Goal: Book appointment/travel/reservation

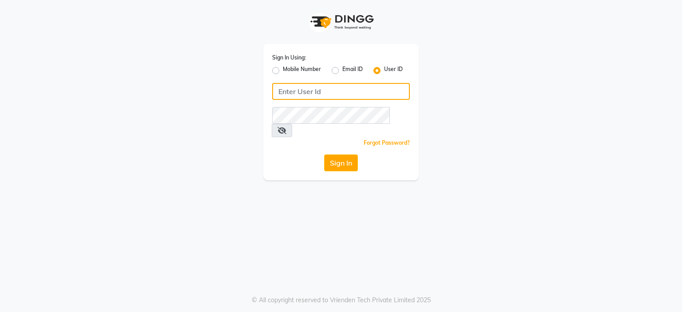
type input "7998919891"
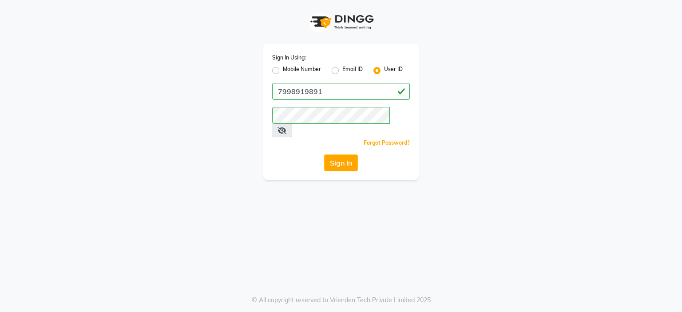
click at [282, 69] on div "Mobile Number" at bounding box center [296, 70] width 49 height 11
click at [285, 69] on label "Mobile Number" at bounding box center [302, 70] width 38 height 11
click at [285, 69] on input "Mobile Number" at bounding box center [286, 68] width 6 height 6
radio input "true"
radio input "false"
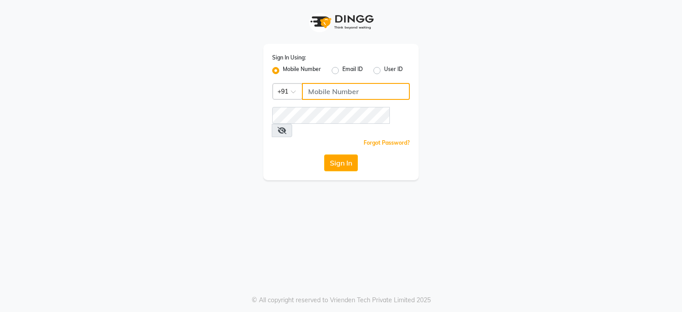
click at [340, 94] on input "Username" at bounding box center [356, 91] width 108 height 17
click at [357, 95] on input "Username" at bounding box center [356, 91] width 108 height 17
type input "7998919891"
click at [346, 158] on button "Sign In" at bounding box center [341, 163] width 34 height 17
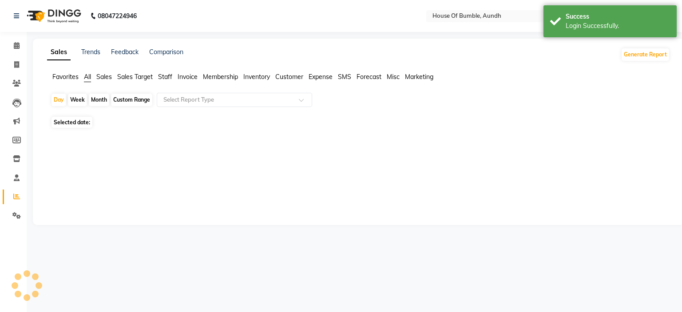
select select "en"
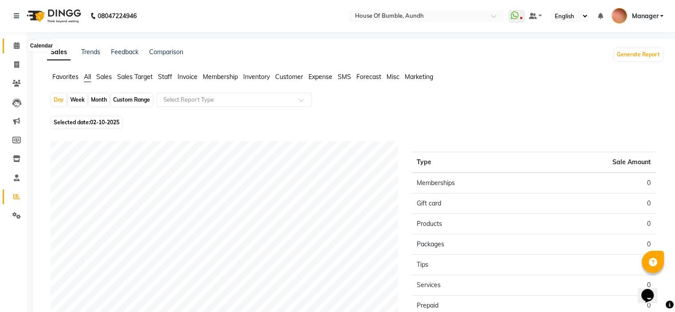
click at [14, 44] on icon at bounding box center [17, 45] width 6 height 7
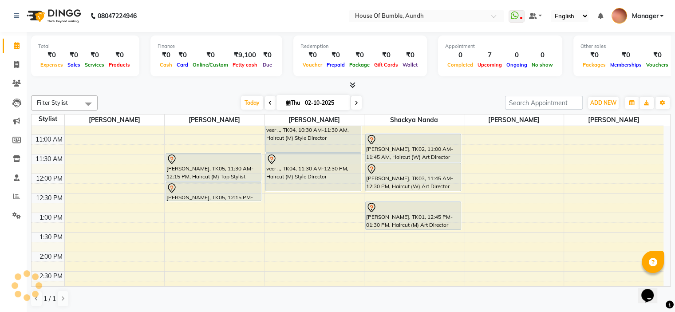
scroll to position [89, 0]
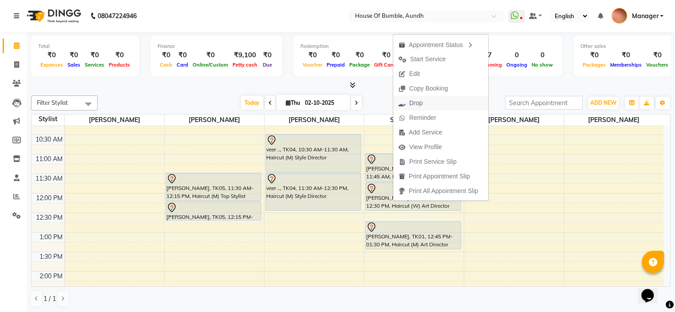
click at [430, 103] on button "Drop" at bounding box center [440, 103] width 95 height 15
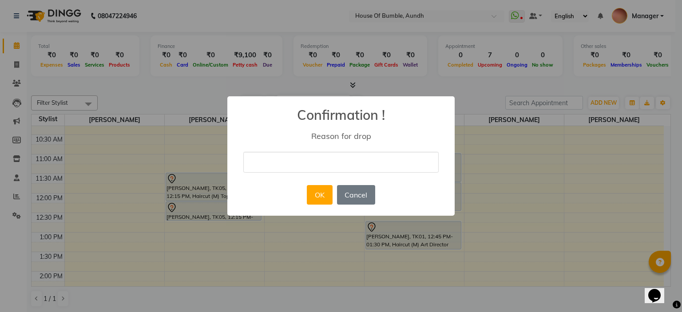
click at [365, 162] on input "text" at bounding box center [340, 162] width 195 height 21
type input "cancelled"
click at [320, 185] on button "OK" at bounding box center [319, 195] width 25 height 20
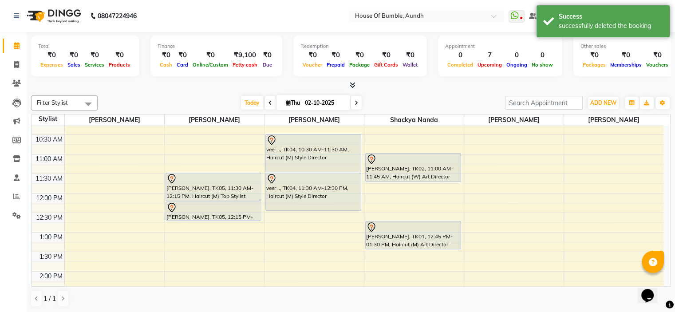
scroll to position [133, 0]
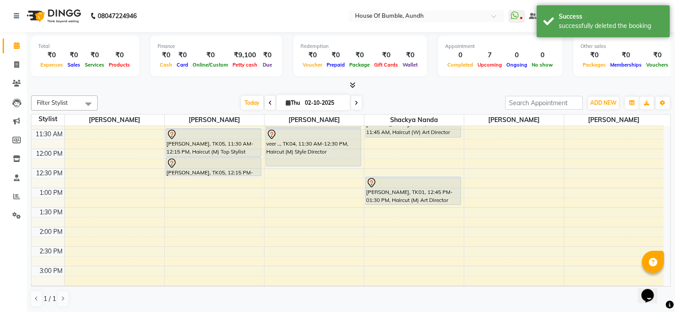
click at [522, 171] on div "8:00 AM 8:30 AM 9:00 AM 9:30 AM 10:00 AM 10:30 AM 11:00 AM 11:30 AM 12:00 PM 12…" at bounding box center [348, 247] width 632 height 508
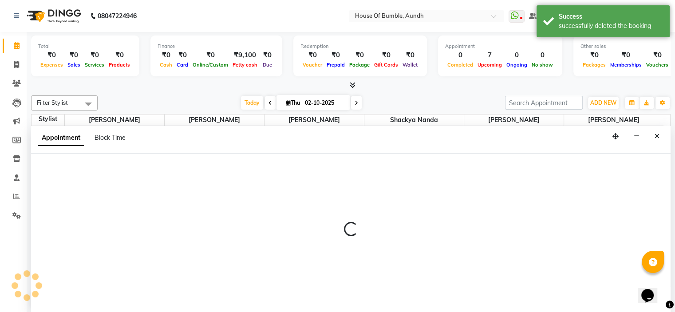
select select "7792"
select select "750"
select select "tentative"
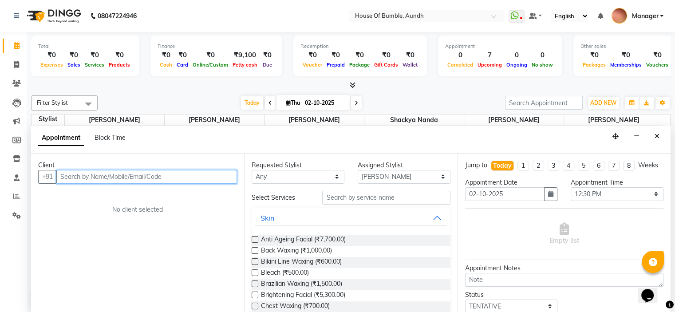
click at [136, 174] on input "text" at bounding box center [146, 177] width 181 height 14
click at [128, 178] on input "text" at bounding box center [146, 177] width 181 height 14
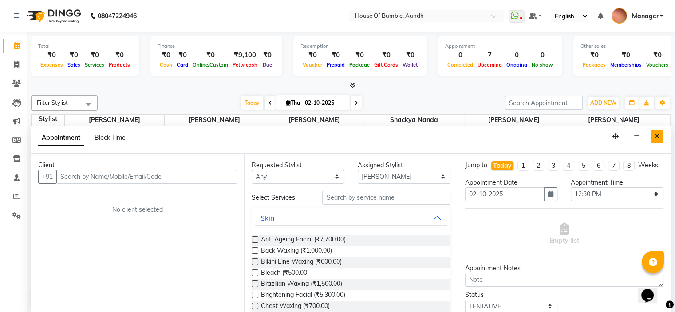
click at [659, 138] on icon "Close" at bounding box center [657, 136] width 5 height 6
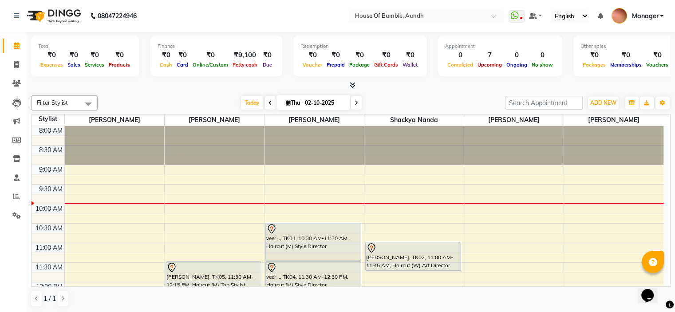
select select "7792"
select select "tentative"
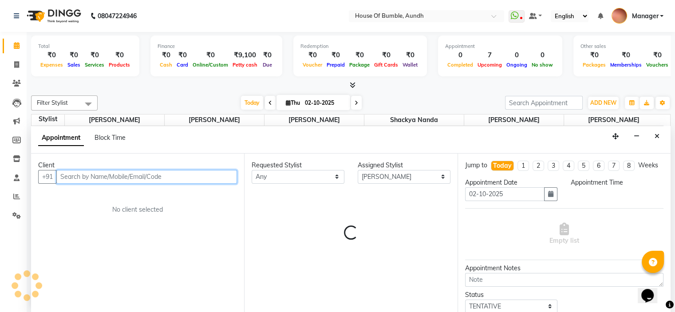
select select "570"
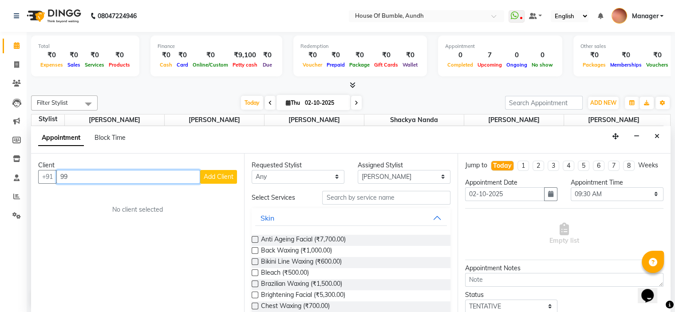
type input "9"
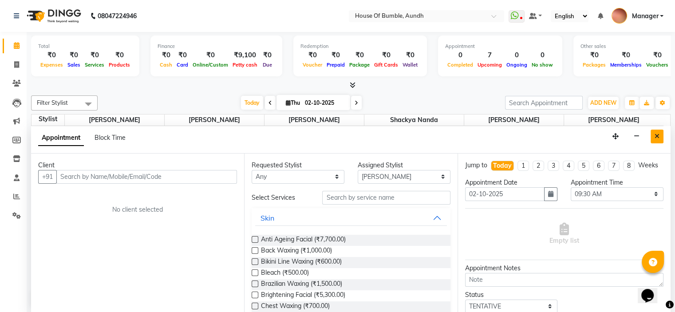
click at [655, 133] on icon "Close" at bounding box center [657, 136] width 5 height 6
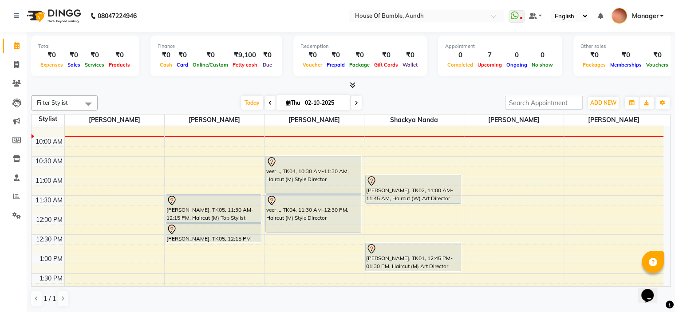
scroll to position [133, 0]
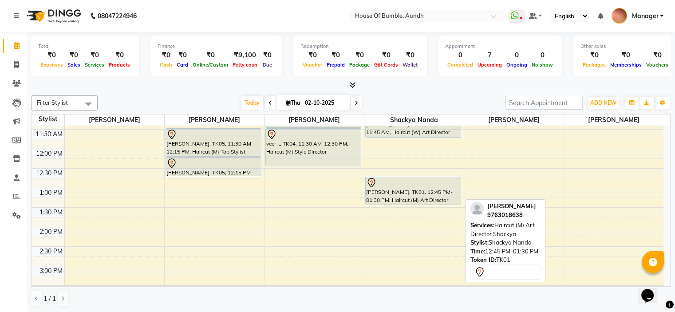
click at [413, 195] on div "[PERSON_NAME], TK01, 12:45 PM-01:30 PM, Haircut (M) Art Director Shackya" at bounding box center [413, 191] width 95 height 28
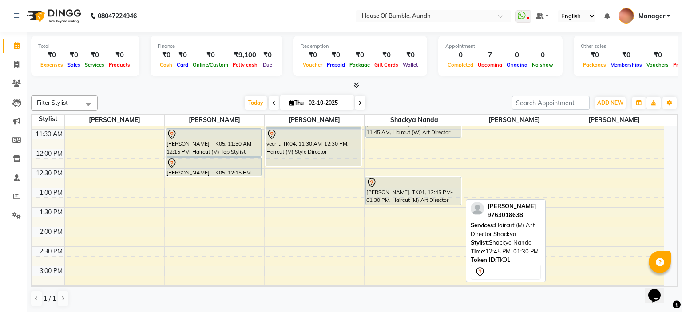
select select "7"
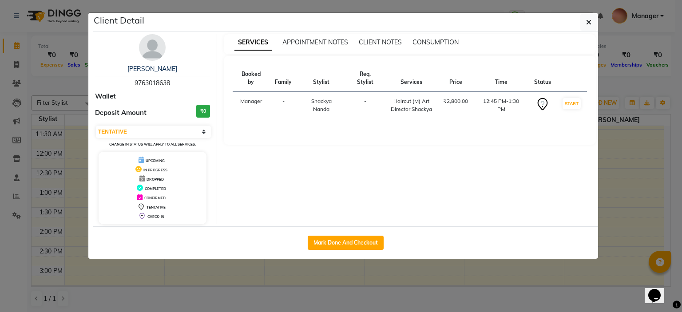
click at [153, 79] on span "9763018638" at bounding box center [153, 83] width 36 height 8
copy span "9763018638"
click at [583, 21] on button "button" at bounding box center [588, 22] width 17 height 17
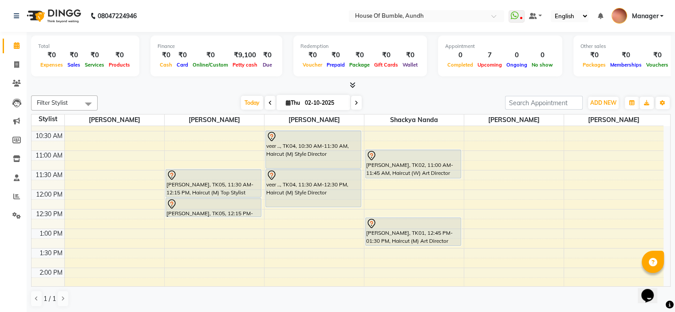
scroll to position [89, 0]
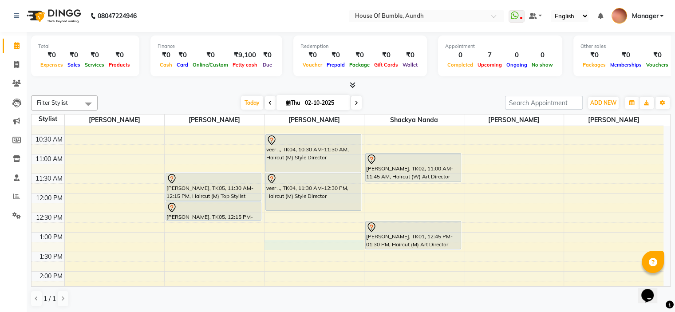
click at [332, 247] on div "8:00 AM 8:30 AM 9:00 AM 9:30 AM 10:00 AM 10:30 AM 11:00 AM 11:30 AM 12:00 PM 12…" at bounding box center [348, 291] width 632 height 508
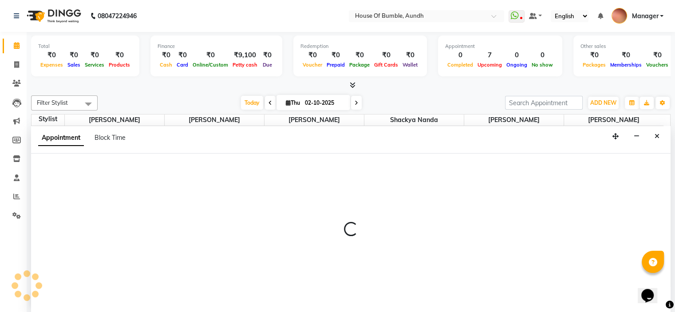
select select "8141"
select select "795"
select select "tentative"
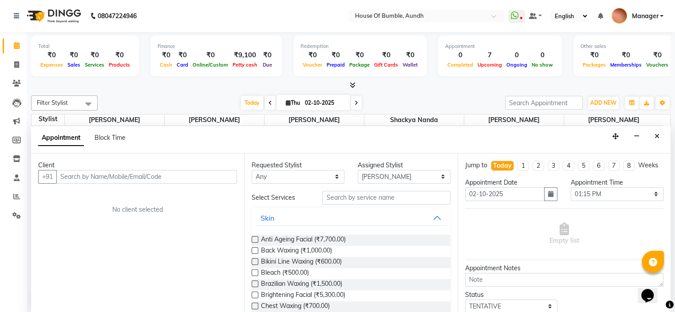
click at [112, 170] on div "Client +91 No client selected" at bounding box center [137, 234] width 213 height 160
click at [112, 170] on input "text" at bounding box center [146, 177] width 181 height 14
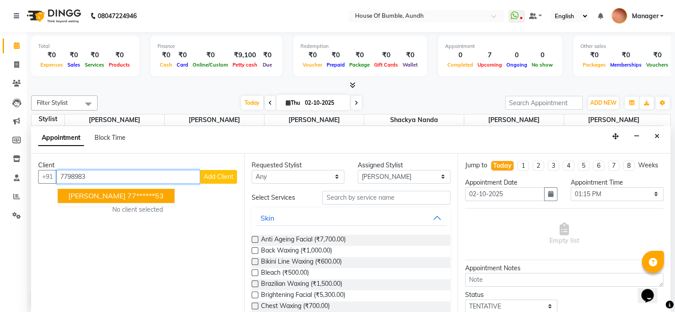
click at [115, 199] on span "[PERSON_NAME]" at bounding box center [96, 195] width 57 height 9
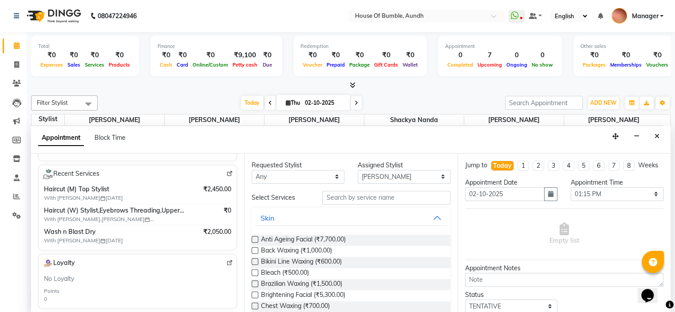
scroll to position [133, 0]
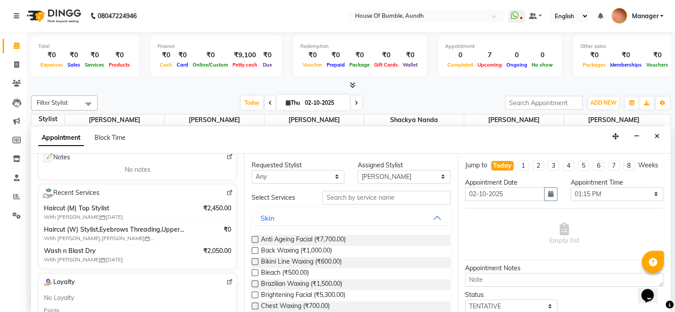
type input "77******53"
click at [394, 181] on select "Select [PERSON_NAME] [PERSON_NAME] [PERSON_NAME] [PERSON_NAME] Pooja Kalbhor Sh…" at bounding box center [404, 177] width 93 height 14
select select "12465"
click at [358, 170] on select "Select [PERSON_NAME] [PERSON_NAME] [PERSON_NAME] [PERSON_NAME] Pooja Kalbhor Sh…" at bounding box center [404, 177] width 93 height 14
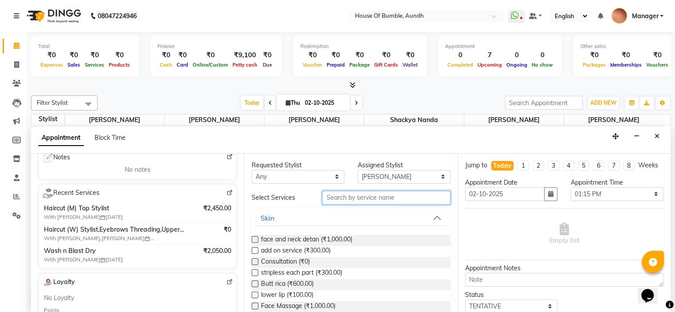
click at [357, 199] on input "text" at bounding box center [386, 198] width 128 height 14
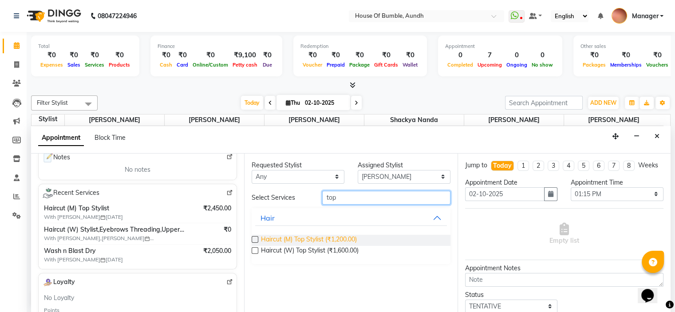
type input "top"
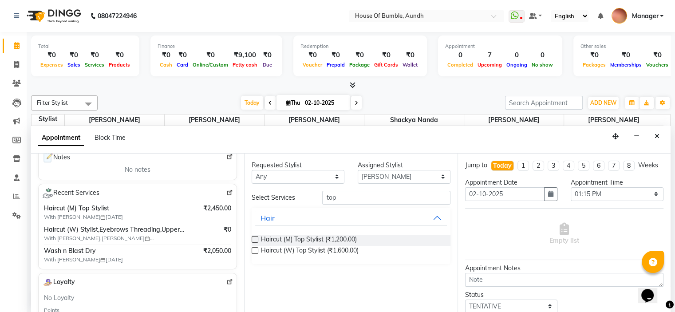
drag, startPoint x: 318, startPoint y: 239, endPoint x: 343, endPoint y: 199, distance: 46.7
click at [318, 239] on span "Haircut (M) Top Stylist (₹1,200.00)" at bounding box center [309, 240] width 96 height 11
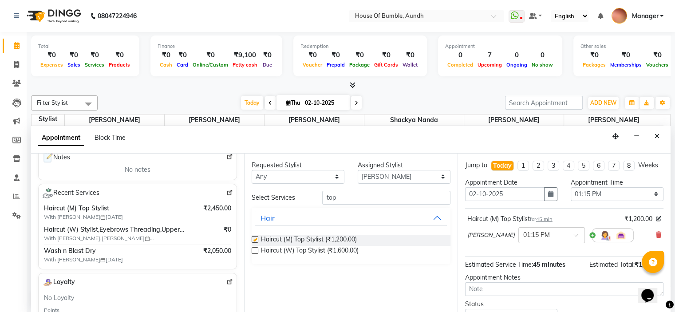
checkbox input "false"
click at [349, 201] on input "top" at bounding box center [386, 198] width 128 height 14
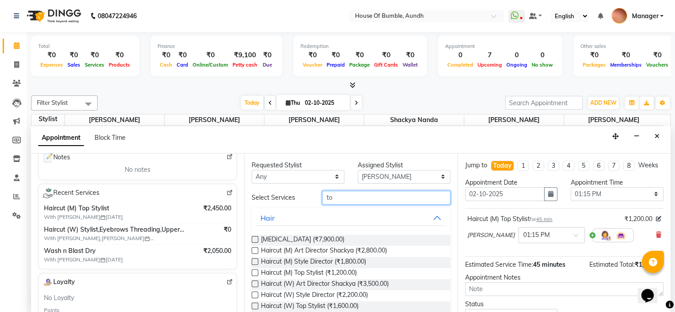
type input "t"
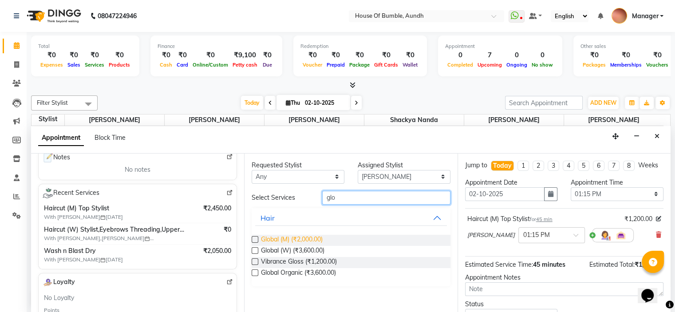
type input "glo"
click at [295, 237] on span "Global (M) (₹2,000.00)" at bounding box center [292, 240] width 62 height 11
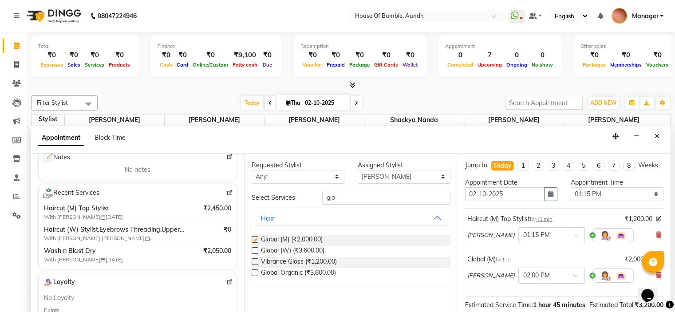
checkbox input "false"
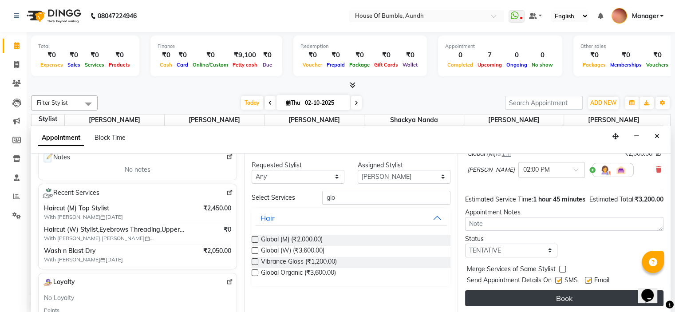
click at [573, 296] on button "Book" at bounding box center [564, 298] width 199 height 16
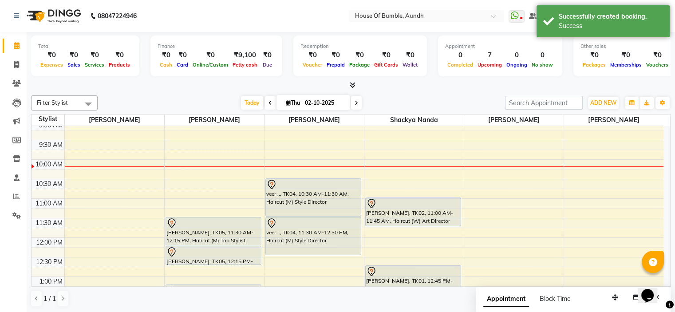
scroll to position [89, 0]
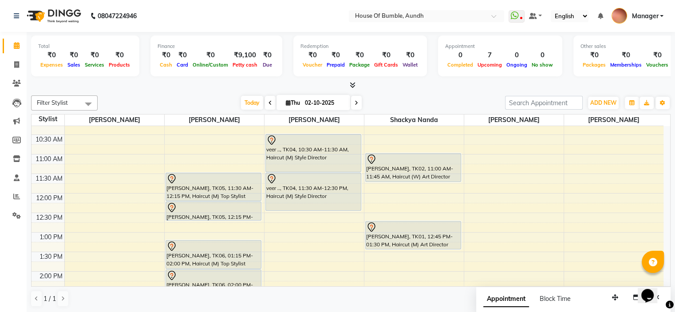
drag, startPoint x: 94, startPoint y: 135, endPoint x: 77, endPoint y: 143, distance: 18.7
click at [74, 136] on div "8:00 AM 8:30 AM 9:00 AM 9:30 AM 10:00 AM 10:30 AM 11:00 AM 11:30 AM 12:00 PM 12…" at bounding box center [348, 291] width 632 height 508
select select "7795"
select select "630"
select select "tentative"
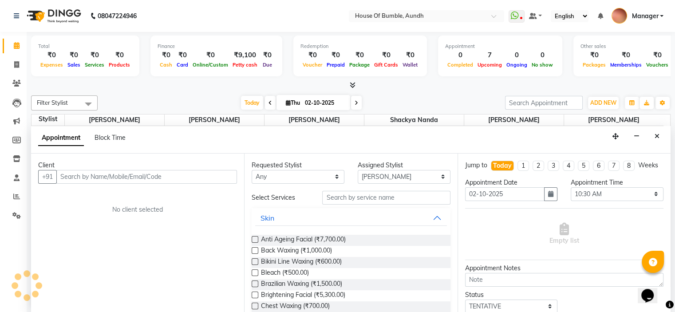
scroll to position [0, 0]
click at [659, 130] on button "Close" at bounding box center [657, 137] width 13 height 14
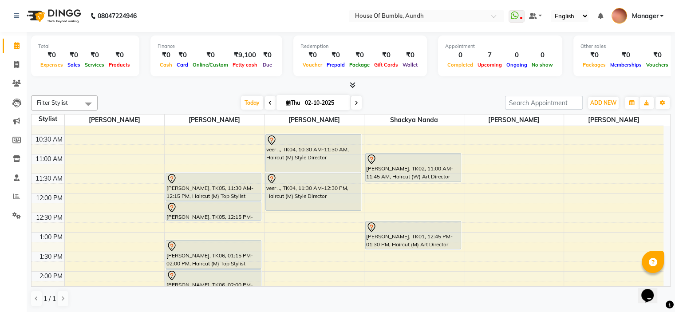
scroll to position [44, 0]
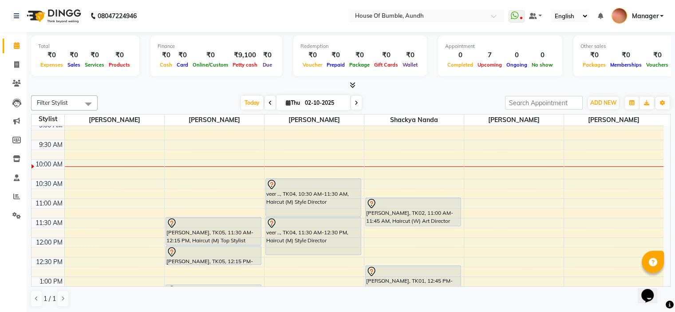
select select "12465"
select select "tentative"
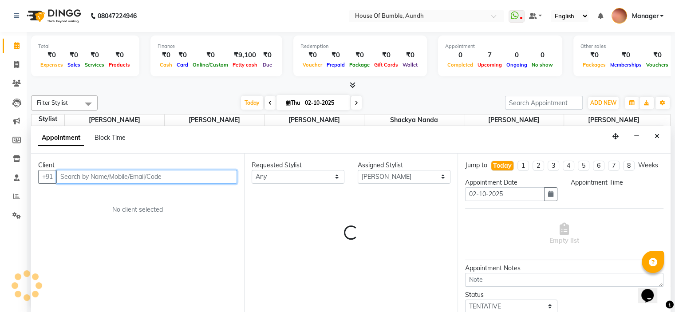
select select "600"
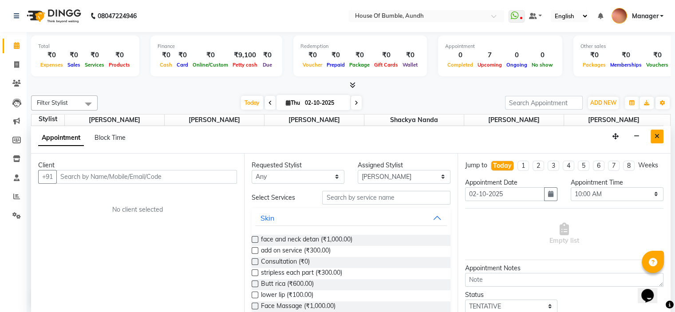
click at [655, 138] on icon "Close" at bounding box center [657, 136] width 5 height 6
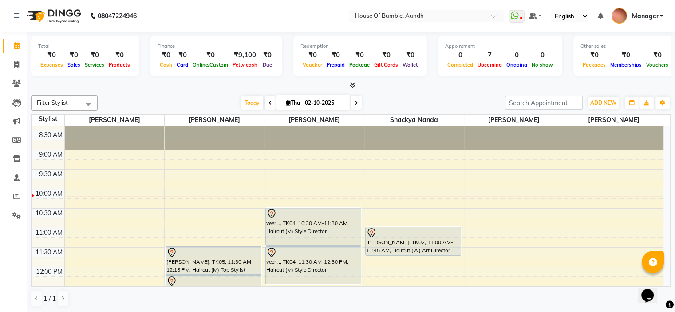
scroll to position [0, 0]
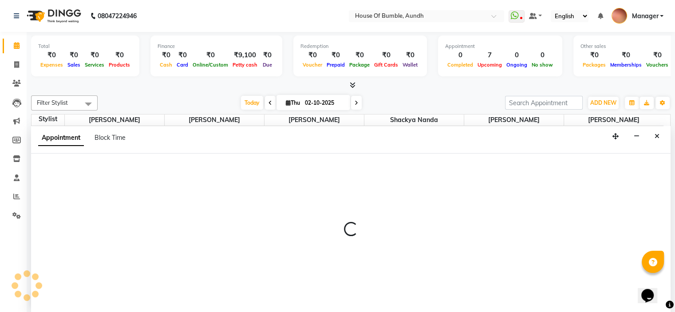
select select "7795"
select select "585"
select select "tentative"
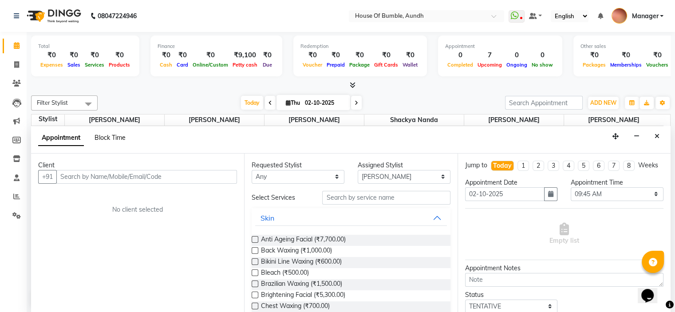
click at [121, 138] on span "Block Time" at bounding box center [110, 138] width 31 height 8
select select "7795"
select select "585"
select select "615"
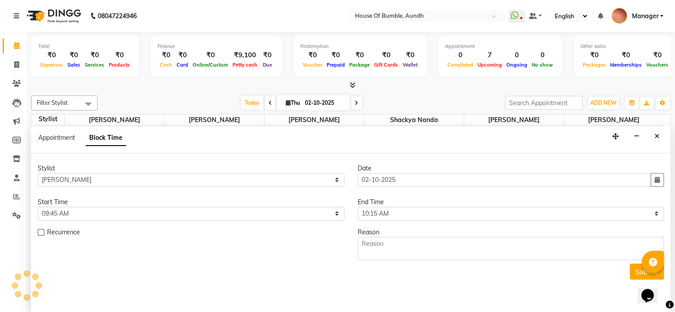
scroll to position [78, 0]
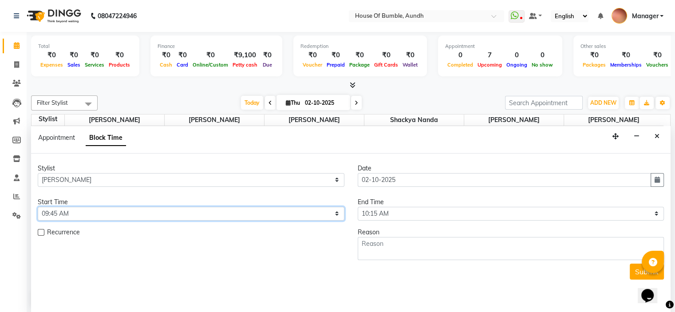
click at [130, 210] on select "Select 09:00 AM 09:15 AM 09:30 AM 09:45 AM 10:00 AM 10:15 AM 10:30 AM 10:45 AM …" at bounding box center [191, 214] width 307 height 14
select select "600"
click at [38, 207] on select "Select 09:00 AM 09:15 AM 09:30 AM 09:45 AM 10:00 AM 10:15 AM 10:30 AM 10:45 AM …" at bounding box center [191, 214] width 307 height 14
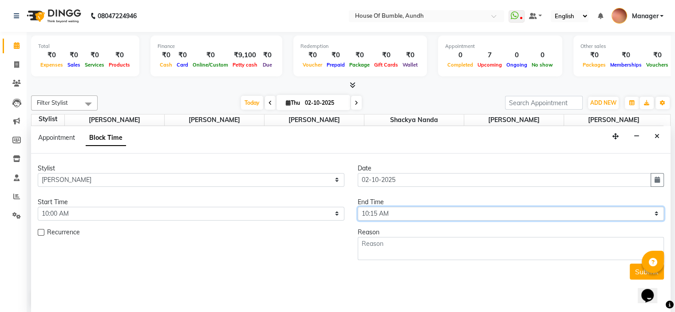
click at [419, 213] on select "Select 09:00 AM 09:15 AM 09:30 AM 09:45 AM 10:00 AM 10:15 AM 10:30 AM 10:45 AM …" at bounding box center [511, 214] width 307 height 14
select select "1200"
click at [358, 207] on select "Select 09:00 AM 09:15 AM 09:30 AM 09:45 AM 10:00 AM 10:15 AM 10:30 AM 10:45 AM …" at bounding box center [511, 214] width 307 height 14
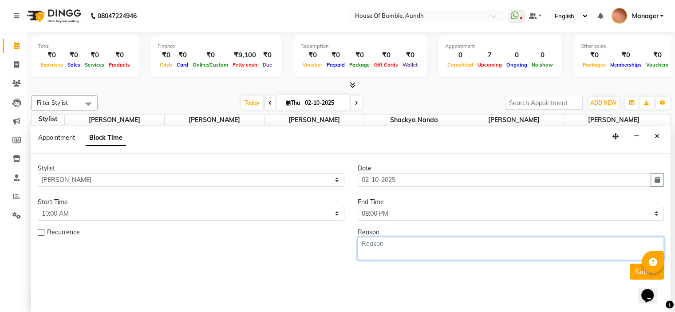
click at [378, 237] on textarea at bounding box center [511, 248] width 307 height 23
type textarea "o"
type textarea "holiday"
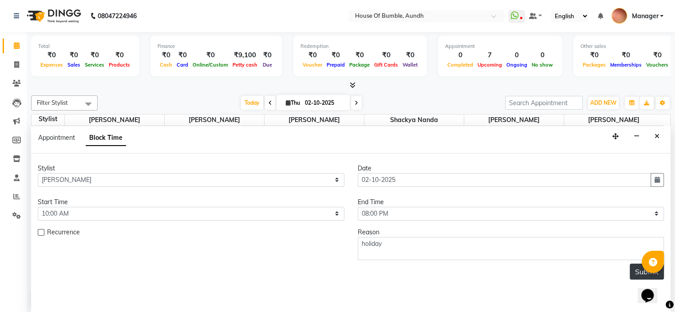
click at [638, 274] on button "Submit" at bounding box center [647, 272] width 34 height 16
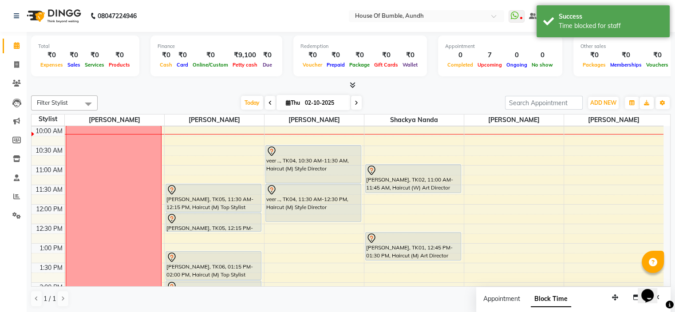
scroll to position [33, 0]
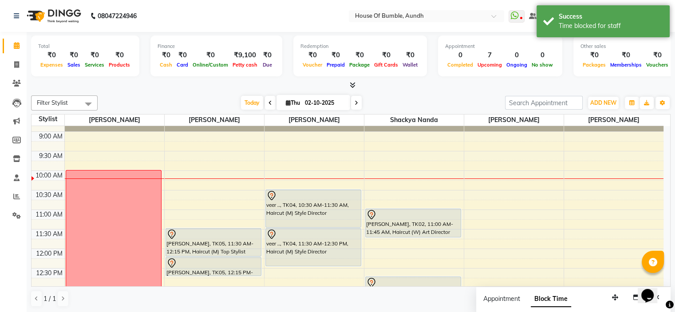
select select "10291"
select select "tentative"
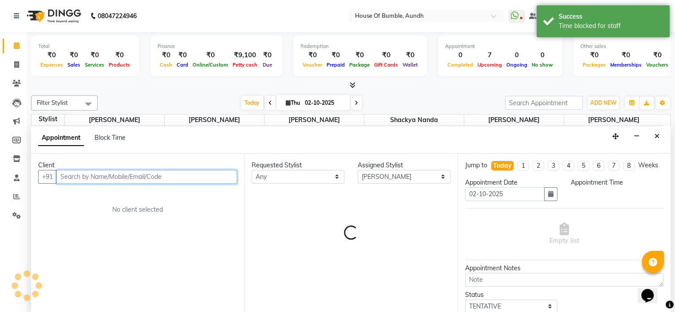
select select "615"
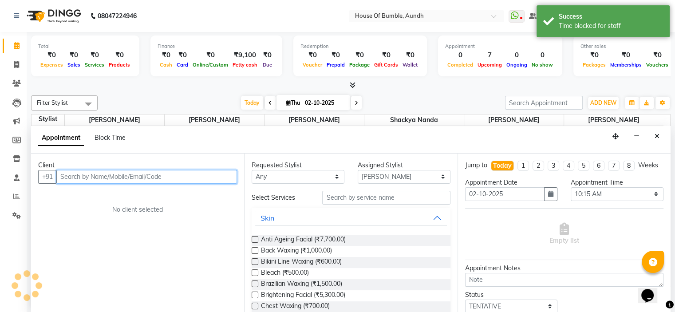
scroll to position [0, 0]
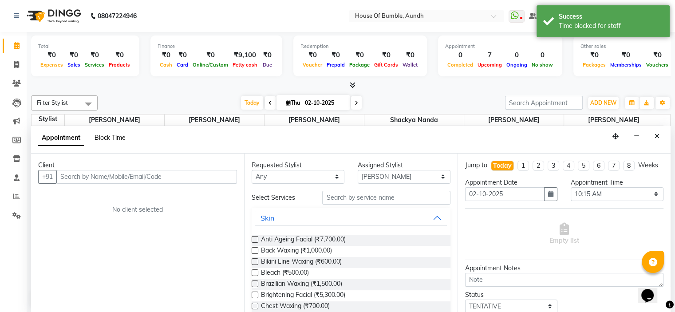
click at [124, 135] on span "Block Time" at bounding box center [110, 138] width 31 height 8
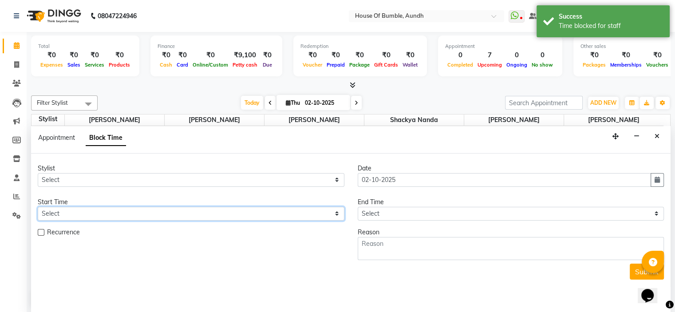
click at [191, 207] on select "Select" at bounding box center [191, 214] width 307 height 14
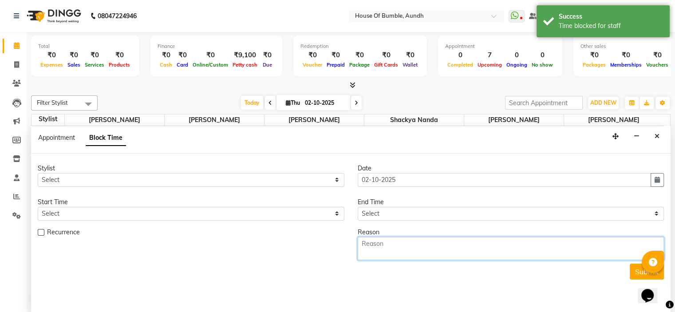
click at [398, 246] on textarea at bounding box center [511, 248] width 307 height 23
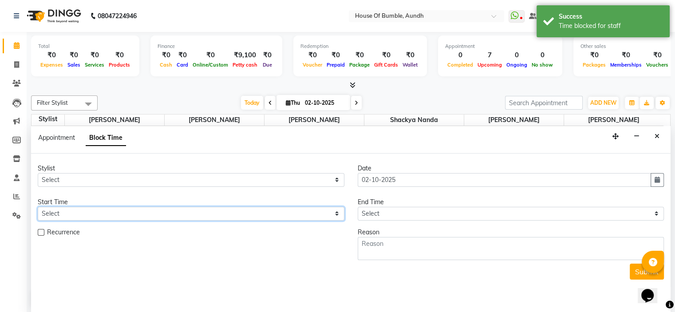
click at [339, 210] on select "Select" at bounding box center [191, 214] width 307 height 14
click at [337, 211] on select "Select" at bounding box center [191, 214] width 307 height 14
click at [325, 217] on select "Select" at bounding box center [191, 214] width 307 height 14
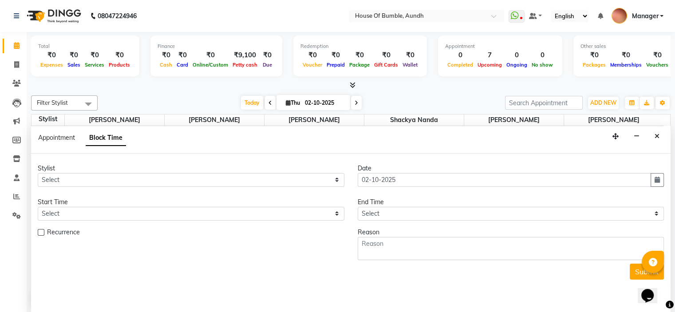
click at [322, 252] on div "Recurrence" at bounding box center [191, 244] width 320 height 32
click at [654, 136] on button "Close" at bounding box center [657, 137] width 13 height 14
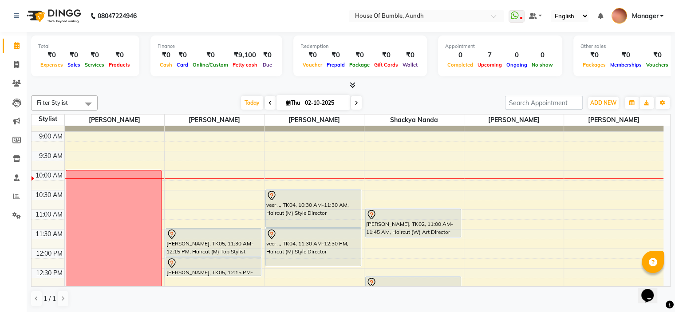
select select "10291"
select select "tentative"
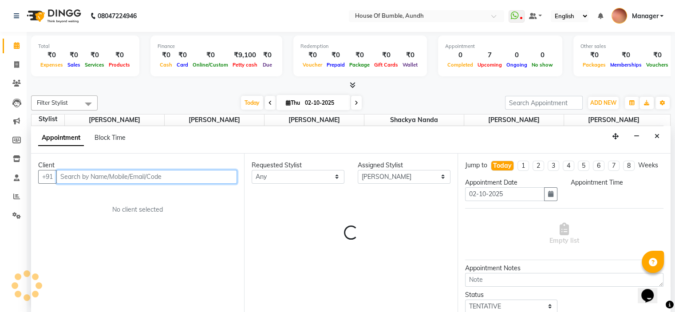
select select "570"
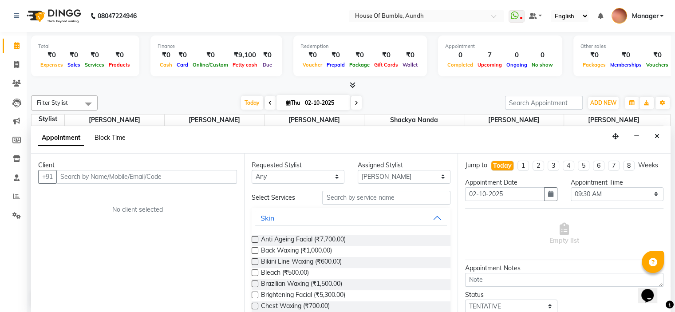
click at [110, 135] on span "Block Time" at bounding box center [110, 138] width 31 height 8
select select "10291"
select select "570"
select select "585"
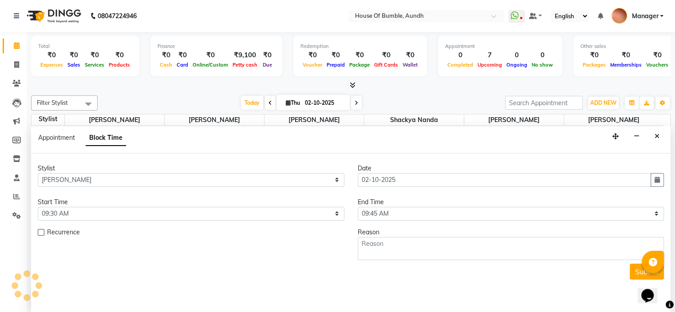
scroll to position [78, 0]
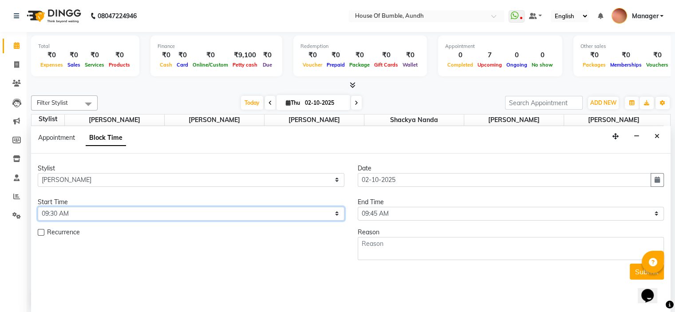
click at [82, 218] on select "Select 09:00 AM 09:15 AM 09:30 AM 09:45 AM 10:00 AM 10:15 AM 10:30 AM 10:45 AM …" at bounding box center [191, 214] width 307 height 14
select select "600"
click at [38, 207] on select "Select 09:00 AM 09:15 AM 09:30 AM 09:45 AM 10:00 AM 10:15 AM 10:30 AM 10:45 AM …" at bounding box center [191, 214] width 307 height 14
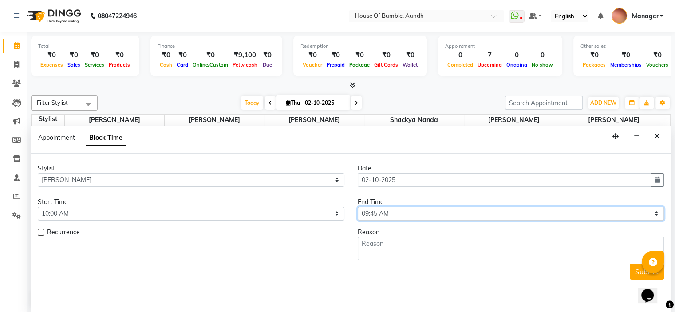
click at [431, 212] on select "Select 09:00 AM 09:15 AM 09:30 AM 09:45 AM 10:00 AM 10:15 AM 10:30 AM 10:45 AM …" at bounding box center [511, 214] width 307 height 14
select select "1200"
click at [358, 207] on select "Select 09:00 AM 09:15 AM 09:30 AM 09:45 AM 10:00 AM 10:15 AM 10:30 AM 10:45 AM …" at bounding box center [511, 214] width 307 height 14
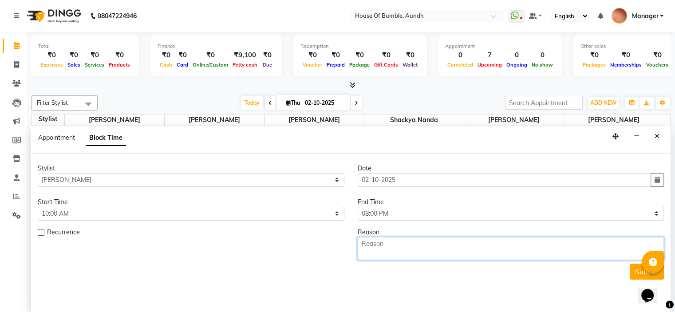
drag, startPoint x: 389, startPoint y: 242, endPoint x: 388, endPoint y: 247, distance: 5.5
click at [388, 246] on textarea at bounding box center [511, 248] width 307 height 23
type textarea "holiday"
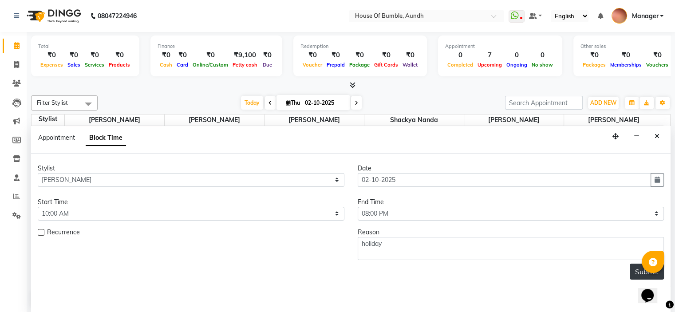
click at [631, 264] on button "Submit" at bounding box center [647, 272] width 34 height 16
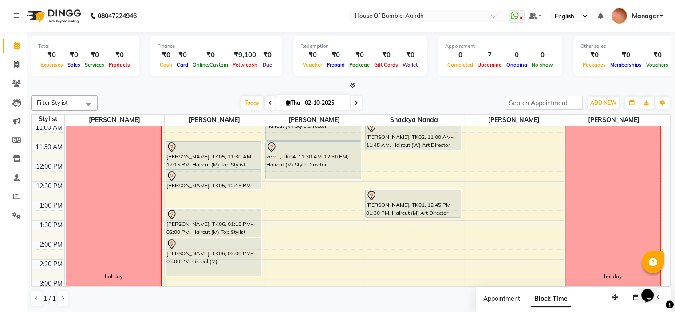
scroll to position [165, 0]
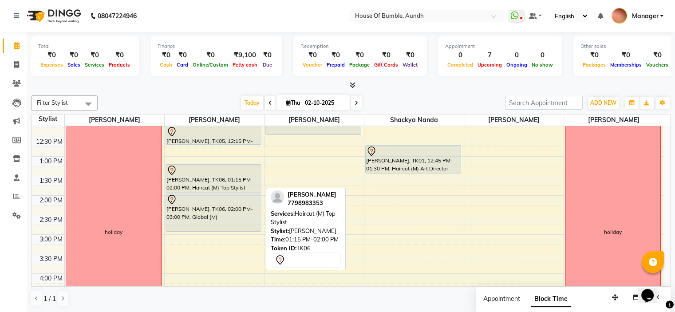
click at [224, 184] on div "[PERSON_NAME], TK06, 01:15 PM-02:00 PM, Haircut (M) Top Stylist" at bounding box center [213, 179] width 95 height 28
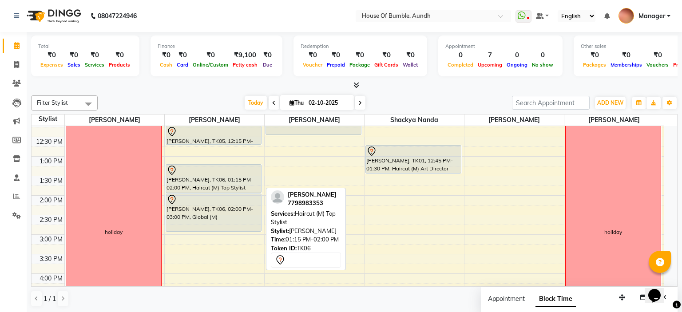
select select "7"
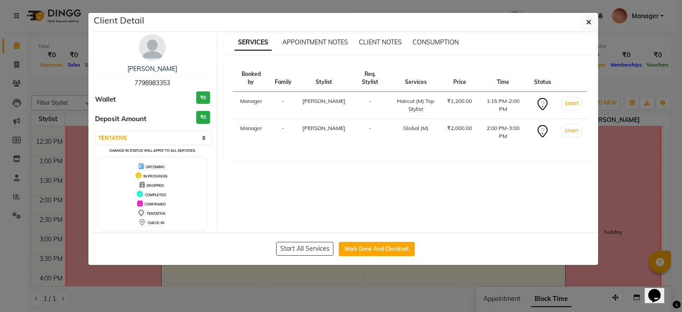
click at [138, 64] on div "[PERSON_NAME] 7798983353 Wallet ₹0 Deposit Amount ₹0 Select IN SERVICE CONFIRME…" at bounding box center [152, 132] width 129 height 196
click at [140, 65] on link "[PERSON_NAME]" at bounding box center [152, 69] width 50 height 8
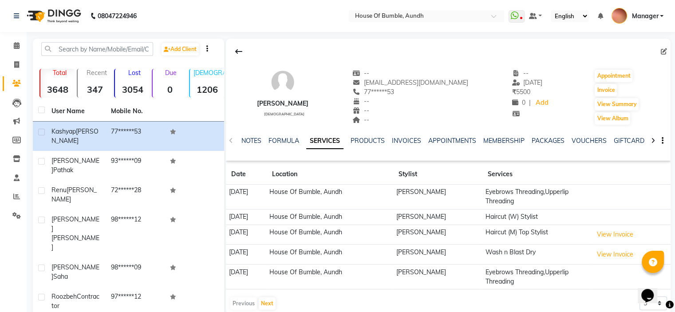
scroll to position [89, 0]
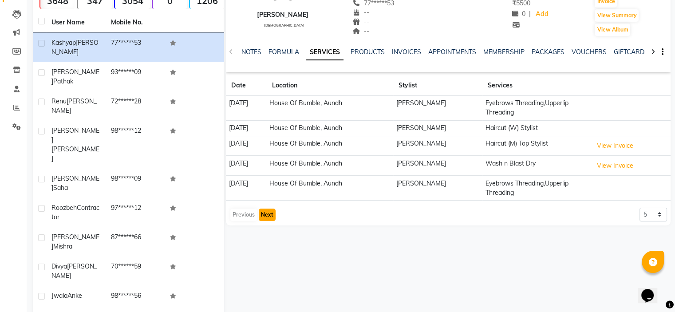
click at [266, 214] on button "Next" at bounding box center [267, 215] width 17 height 12
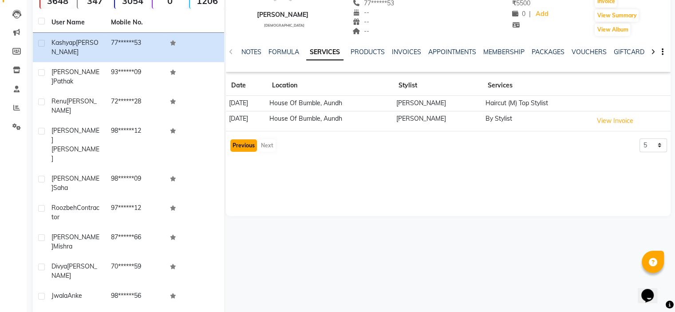
click at [243, 142] on button "Previous" at bounding box center [243, 145] width 27 height 12
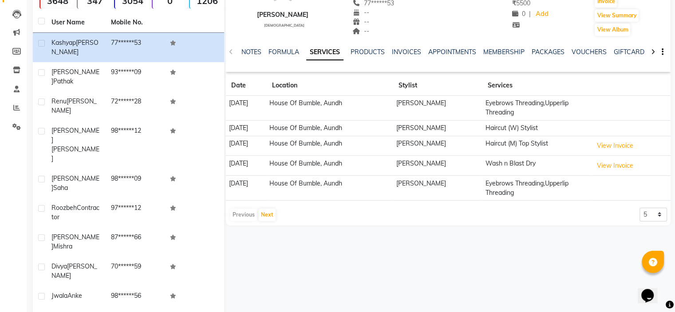
scroll to position [0, 0]
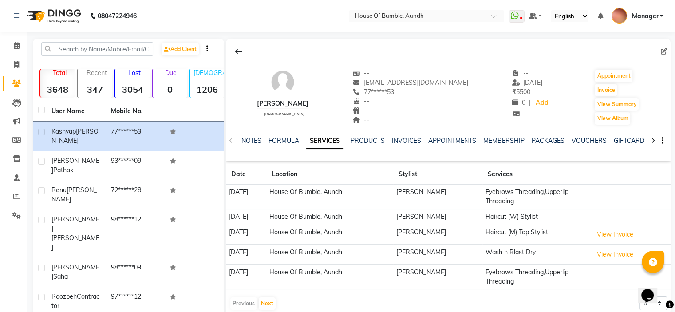
click at [16, 32] on nav "08047224946 Select Location × House Of Bumble, Aundh WhatsApp Status ✕ Status: …" at bounding box center [337, 16] width 675 height 32
click at [20, 46] on span at bounding box center [17, 46] width 16 height 10
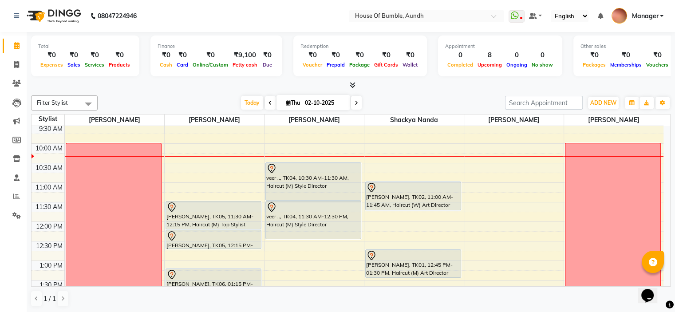
scroll to position [89, 0]
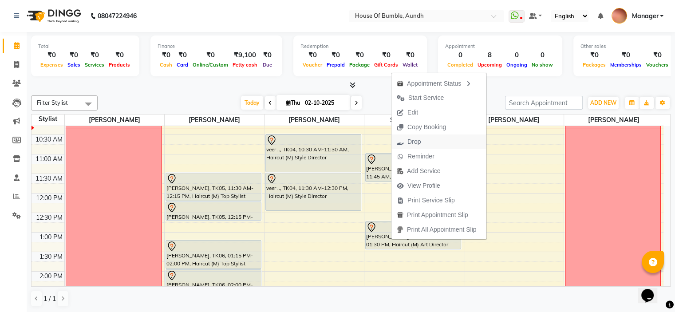
click at [432, 142] on button "Drop" at bounding box center [439, 142] width 95 height 15
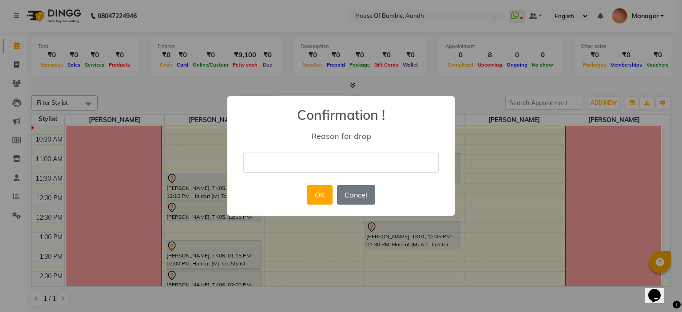
click at [338, 162] on input "text" at bounding box center [340, 162] width 195 height 21
type input "cancelled"
click at [325, 190] on button "OK" at bounding box center [319, 195] width 25 height 20
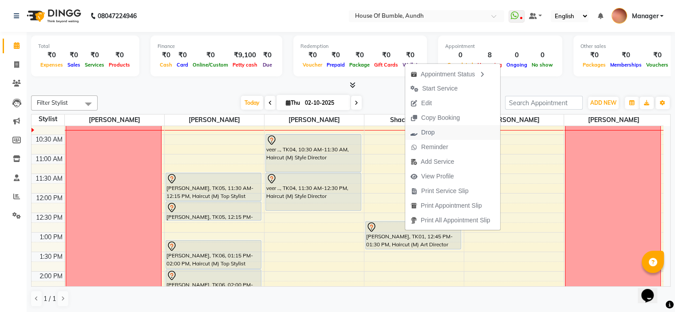
click at [447, 138] on button "Drop" at bounding box center [452, 132] width 95 height 15
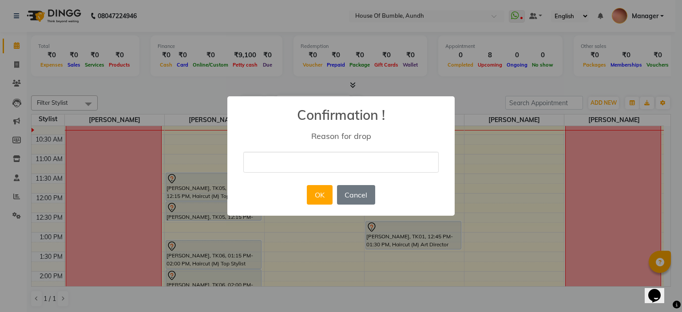
click at [340, 162] on input "text" at bounding box center [340, 162] width 195 height 21
type input "cancelled"
click at [316, 197] on button "OK" at bounding box center [319, 195] width 25 height 20
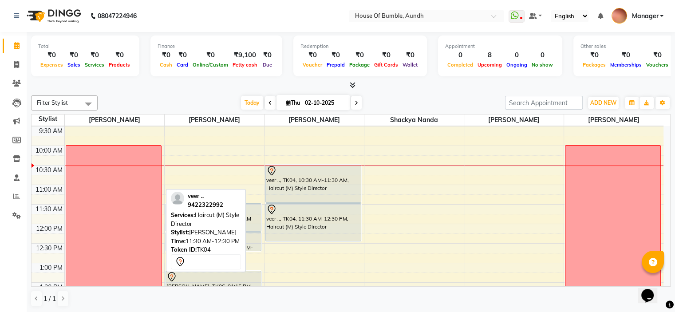
scroll to position [44, 0]
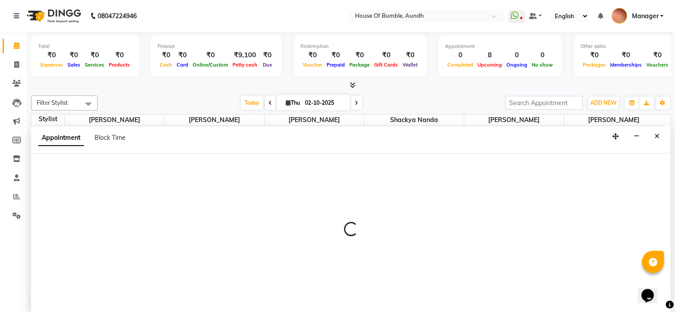
select select "7918"
select select "615"
select select "tentative"
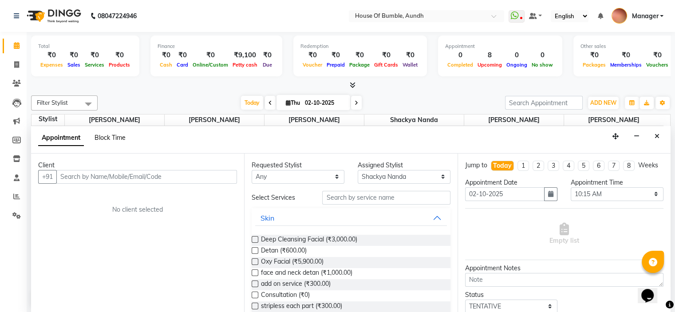
click at [114, 140] on span "Block Time" at bounding box center [110, 138] width 31 height 8
select select "7918"
select select "615"
select select "630"
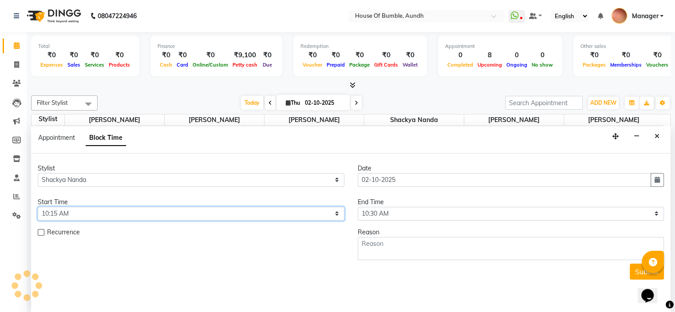
click at [104, 211] on select "Select 09:00 AM 09:15 AM 09:30 AM 09:45 AM 10:00 AM 10:15 AM 10:30 AM 10:45 AM …" at bounding box center [191, 214] width 307 height 14
select select "600"
click at [38, 207] on select "Select 09:00 AM 09:15 AM 09:30 AM 09:45 AM 10:00 AM 10:15 AM 10:30 AM 10:45 AM …" at bounding box center [191, 214] width 307 height 14
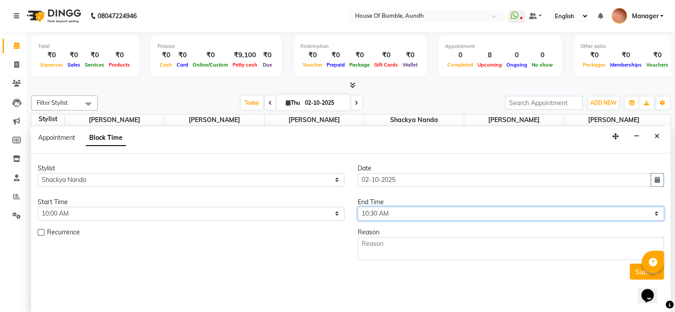
click at [421, 219] on select "Select 09:00 AM 09:15 AM 09:30 AM 09:45 AM 10:00 AM 10:15 AM 10:30 AM 10:45 AM …" at bounding box center [511, 214] width 307 height 14
select select "1200"
click at [358, 207] on select "Select 09:00 AM 09:15 AM 09:30 AM 09:45 AM 10:00 AM 10:15 AM 10:30 AM 10:45 AM …" at bounding box center [511, 214] width 307 height 14
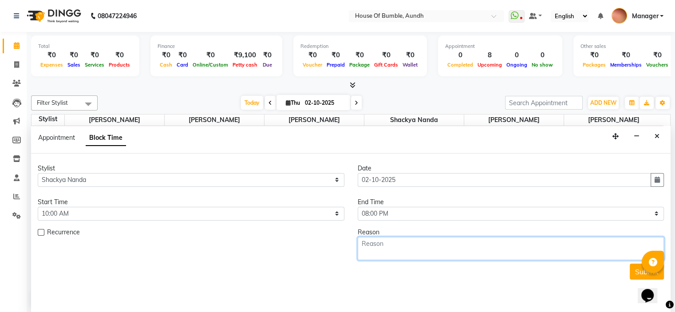
click at [381, 246] on textarea at bounding box center [511, 248] width 307 height 23
type textarea "off"
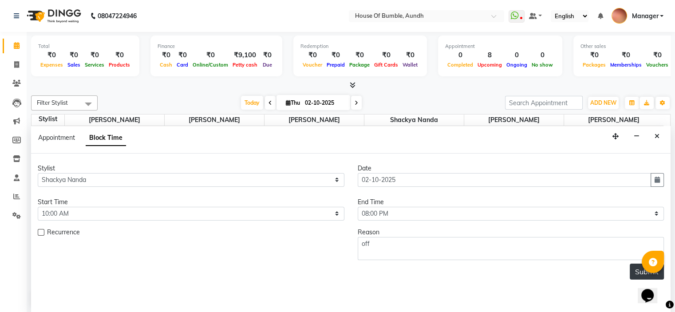
click at [635, 269] on button "Submit" at bounding box center [647, 272] width 34 height 16
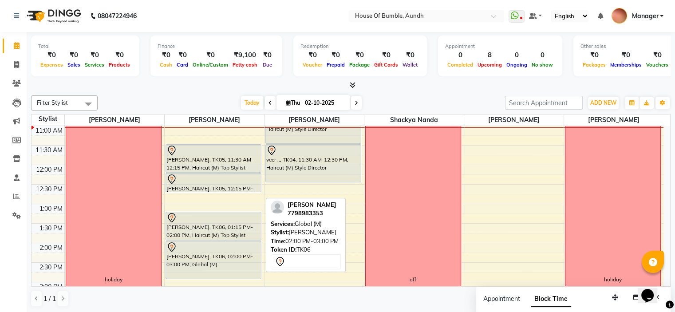
scroll to position [164, 0]
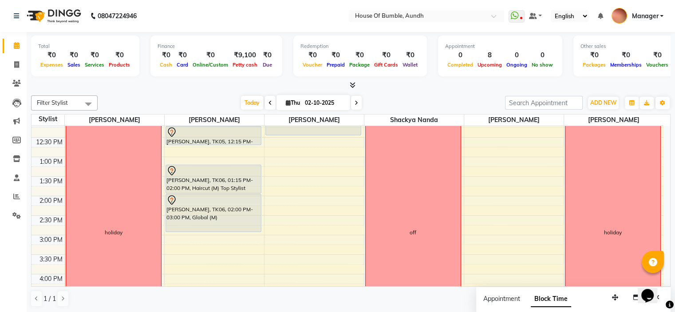
click at [213, 263] on div "8:00 AM 8:30 AM 9:00 AM 9:30 AM 10:00 AM 10:30 AM 11:00 AM 11:30 AM 12:00 PM 12…" at bounding box center [348, 216] width 632 height 508
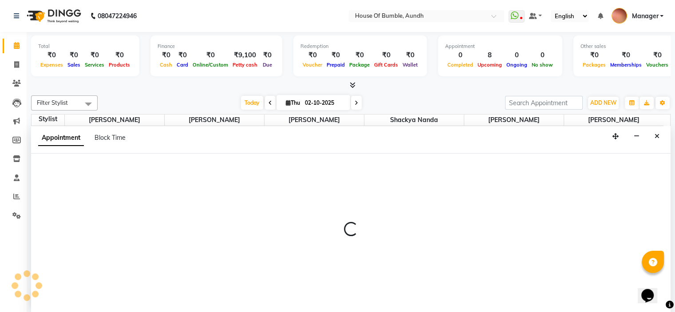
scroll to position [0, 0]
select select "12465"
select select "945"
select select "tentative"
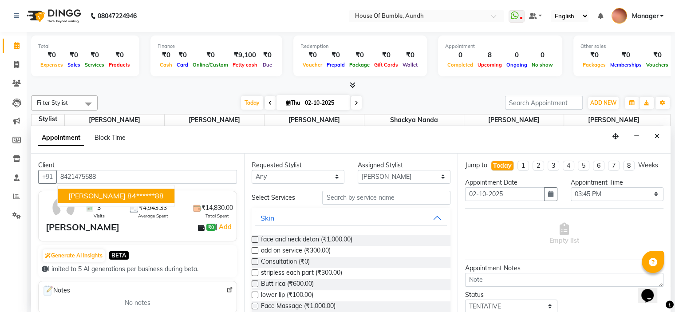
click at [132, 199] on ngb-highlight "84******88" at bounding box center [145, 195] width 36 height 9
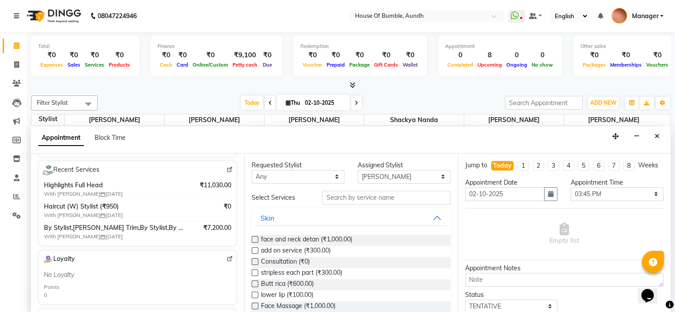
scroll to position [178, 0]
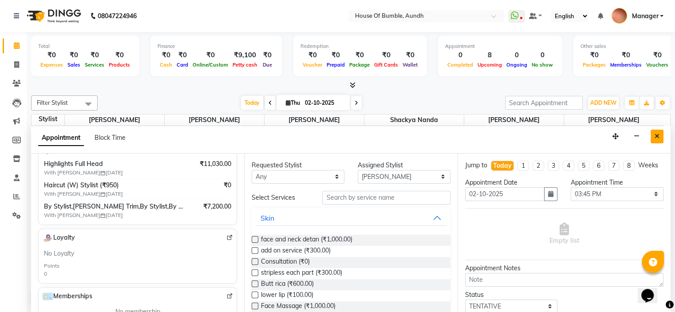
type input "84******88"
click at [659, 135] on icon "Close" at bounding box center [657, 136] width 5 height 6
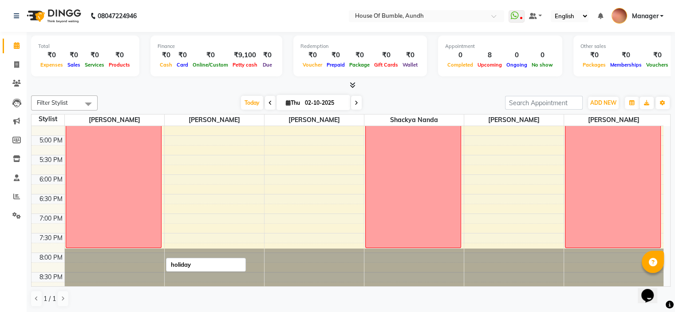
scroll to position [298, 0]
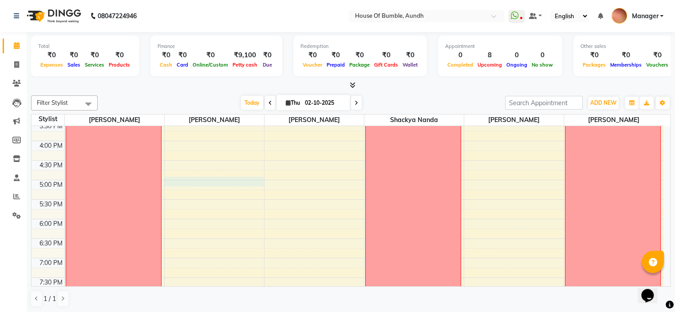
click at [178, 183] on div "8:00 AM 8:30 AM 9:00 AM 9:30 AM 10:00 AM 10:30 AM 11:00 AM 11:30 AM 12:00 PM 12…" at bounding box center [348, 83] width 632 height 508
select select "12465"
select select "1020"
select select "tentative"
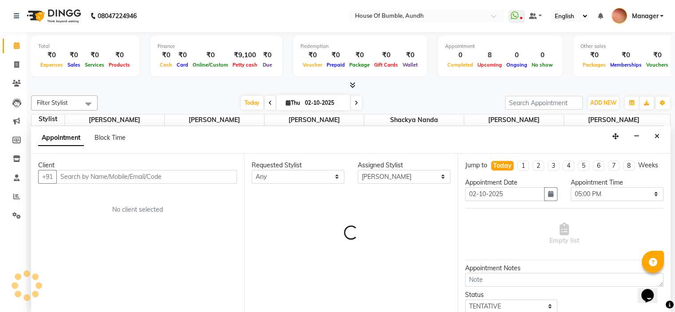
scroll to position [0, 0]
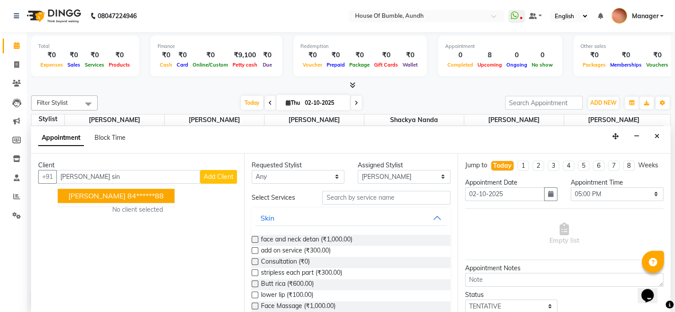
click at [119, 200] on button "[PERSON_NAME] 84******88" at bounding box center [116, 196] width 117 height 14
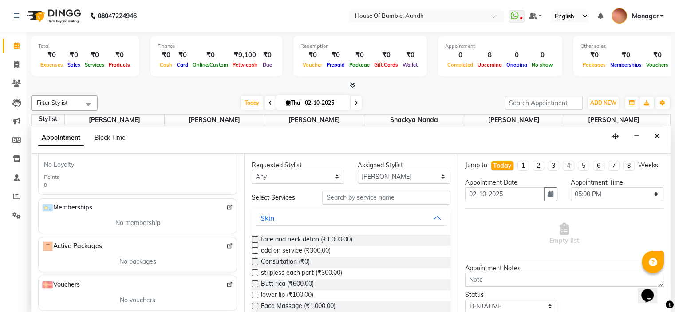
scroll to position [133, 0]
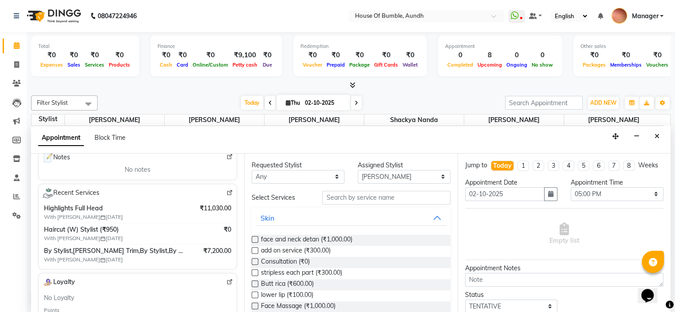
type input "84******88"
click at [341, 200] on input "text" at bounding box center [386, 198] width 128 height 14
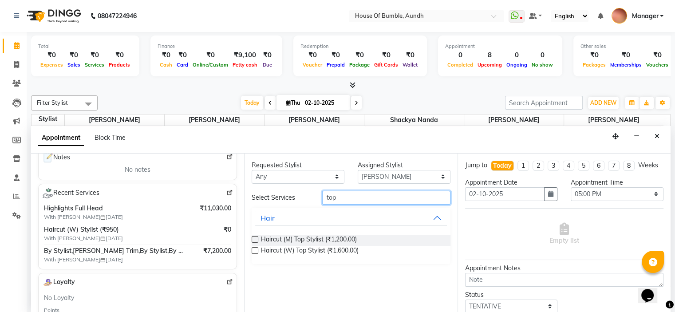
type input "top"
click at [254, 236] on label at bounding box center [255, 239] width 7 height 7
click at [254, 238] on input "checkbox" at bounding box center [255, 241] width 6 height 6
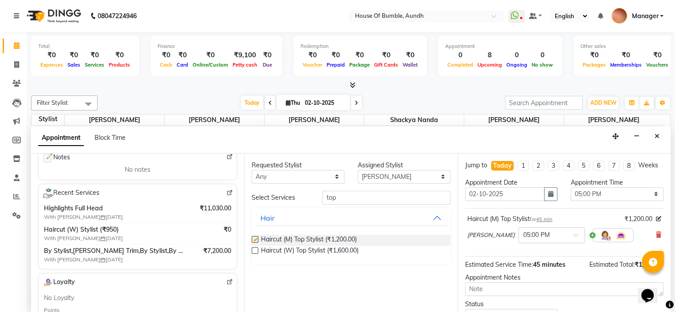
checkbox input "false"
click at [349, 198] on input "top" at bounding box center [386, 198] width 128 height 14
type input "t"
type input "bear"
click at [256, 238] on label at bounding box center [255, 239] width 7 height 7
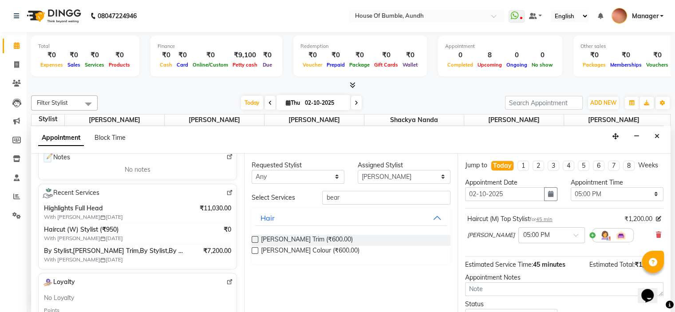
click at [256, 238] on input "checkbox" at bounding box center [255, 241] width 6 height 6
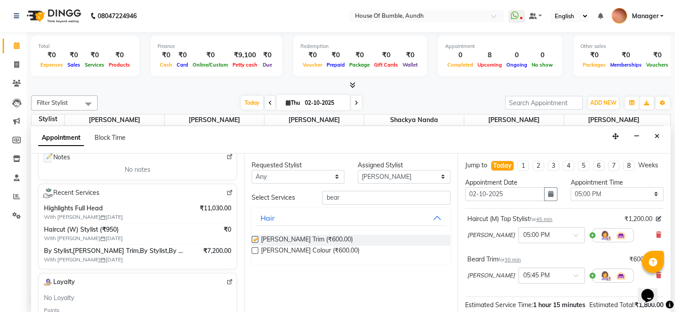
checkbox input "false"
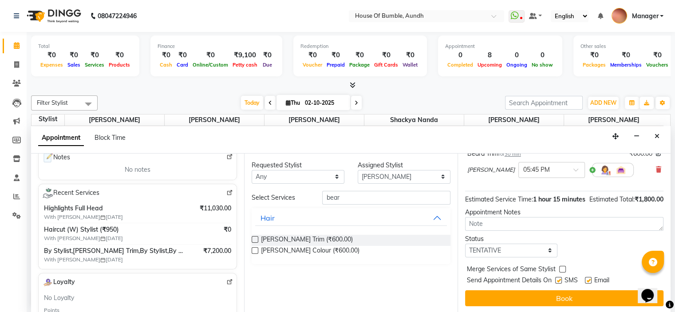
scroll to position [123, 0]
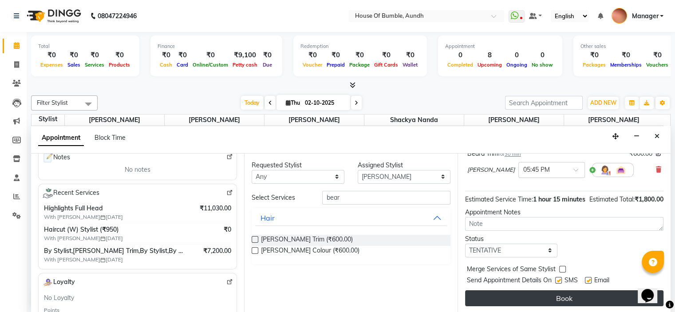
click at [589, 301] on button "Book" at bounding box center [564, 298] width 199 height 16
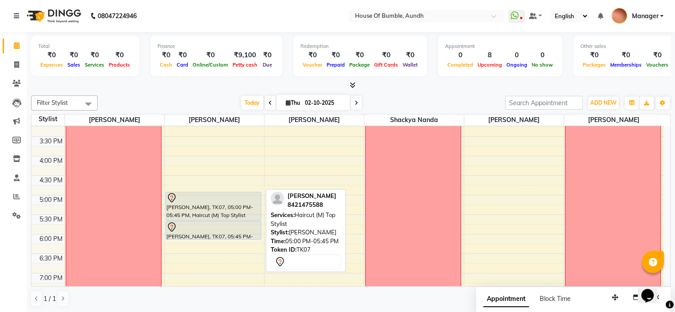
scroll to position [298, 0]
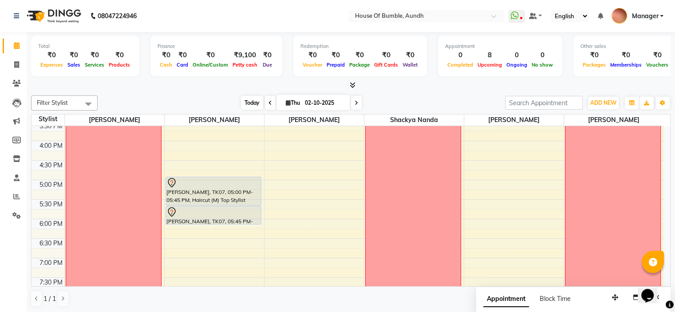
click at [248, 100] on span "Today" at bounding box center [252, 103] width 22 height 14
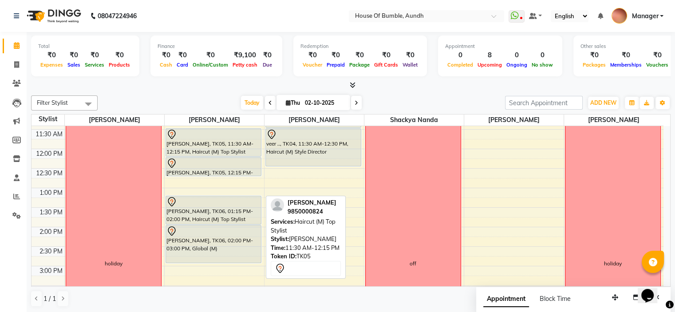
scroll to position [178, 0]
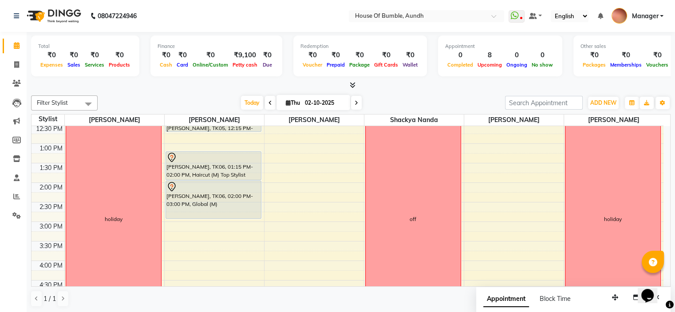
click at [185, 242] on div "8:00 AM 8:30 AM 9:00 AM 9:30 AM 10:00 AM 10:30 AM 11:00 AM 11:30 AM 12:00 PM 12…" at bounding box center [348, 202] width 632 height 508
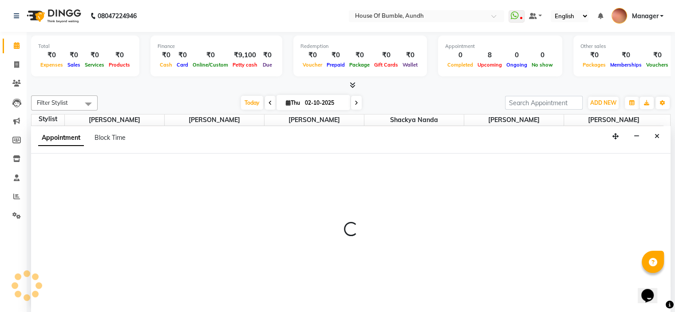
scroll to position [0, 0]
select select "12465"
select select "930"
select select "tentative"
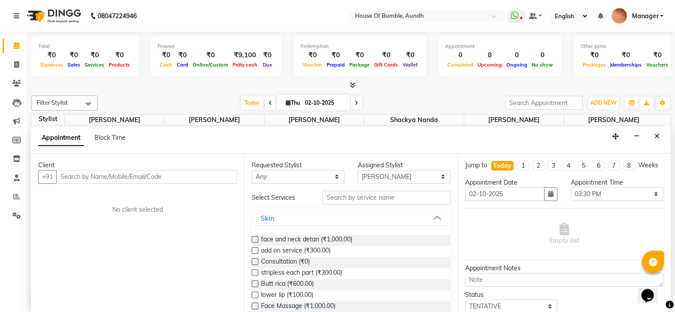
click at [165, 174] on input "text" at bounding box center [146, 177] width 181 height 14
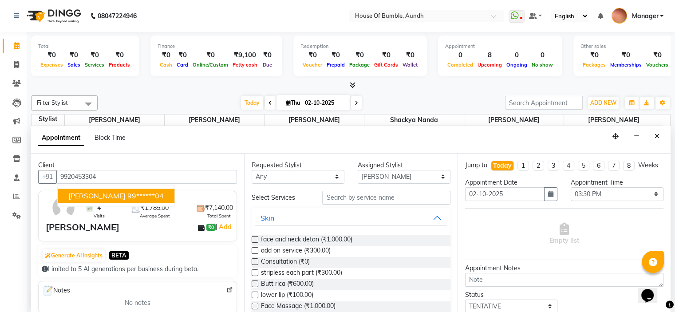
click at [132, 189] on button "[PERSON_NAME] 99******04" at bounding box center [116, 196] width 117 height 14
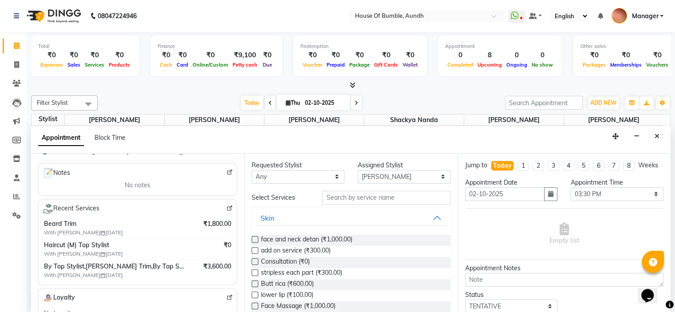
scroll to position [133, 0]
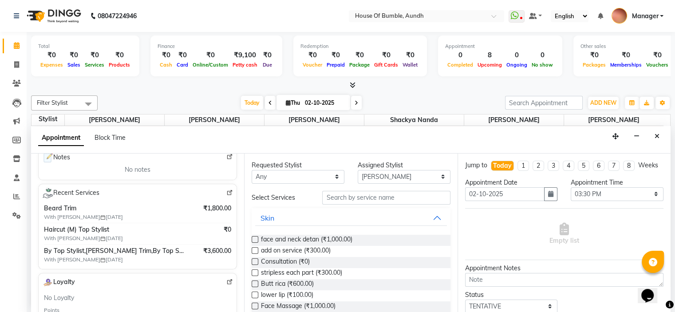
type input "99******04"
click at [361, 202] on input "text" at bounding box center [386, 198] width 128 height 14
type input "y"
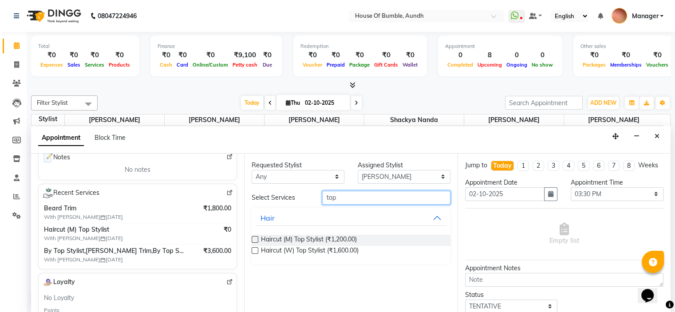
type input "top"
click at [254, 240] on label at bounding box center [255, 239] width 7 height 7
click at [254, 240] on input "checkbox" at bounding box center [255, 241] width 6 height 6
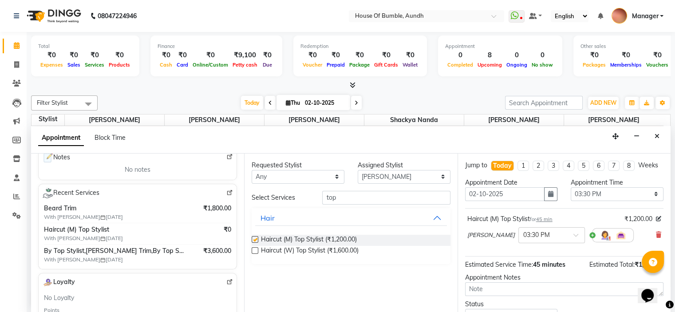
checkbox input "false"
click at [356, 200] on input "top" at bounding box center [386, 198] width 128 height 14
type input "t"
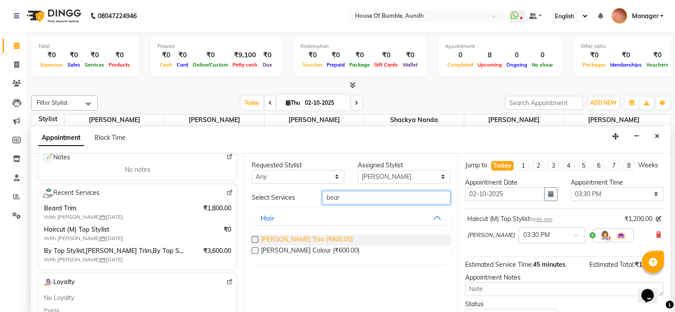
type input "bear"
click at [264, 238] on span "[PERSON_NAME] Trim (₹600.00)" at bounding box center [307, 240] width 92 height 11
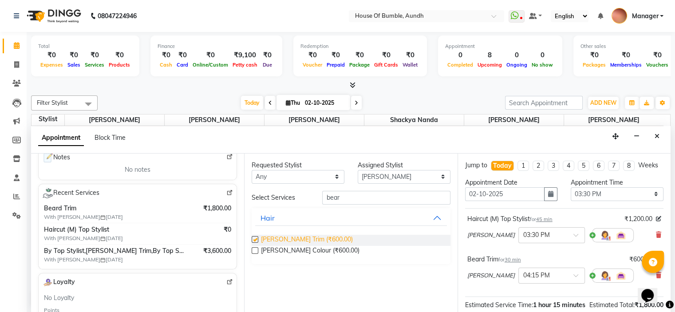
checkbox input "false"
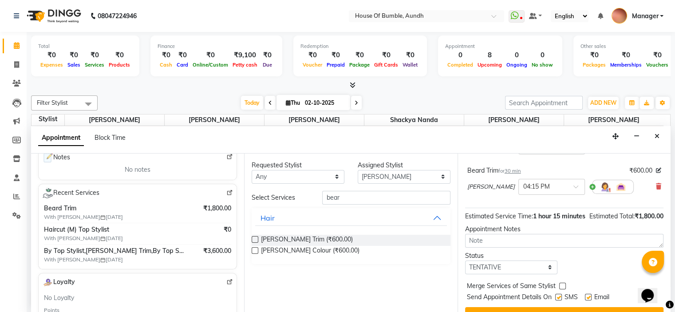
scroll to position [123, 0]
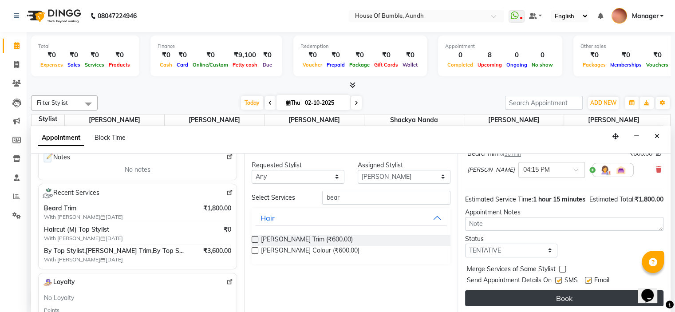
click at [519, 299] on button "Book" at bounding box center [564, 298] width 199 height 16
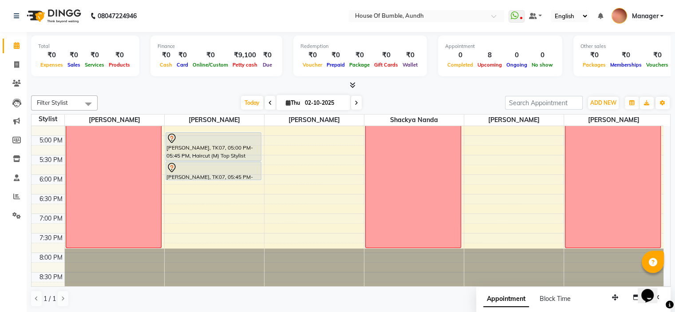
scroll to position [298, 0]
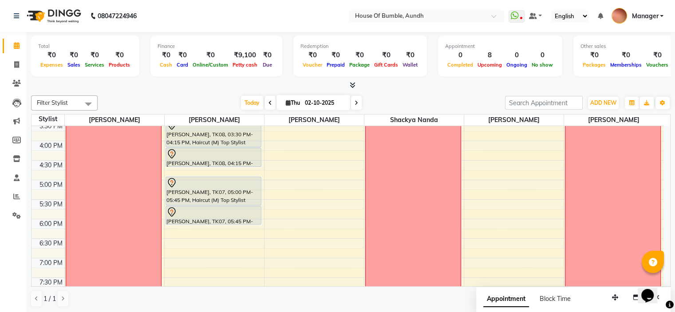
click at [355, 102] on icon at bounding box center [357, 102] width 4 height 5
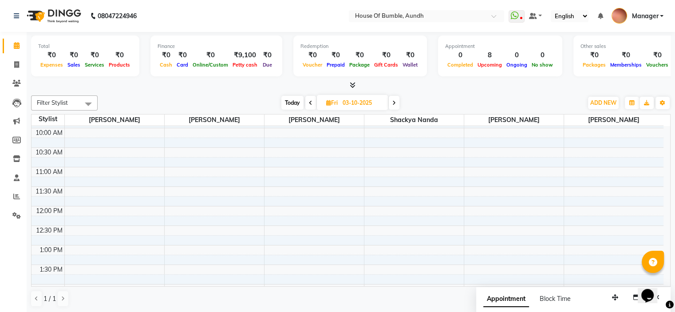
scroll to position [0, 0]
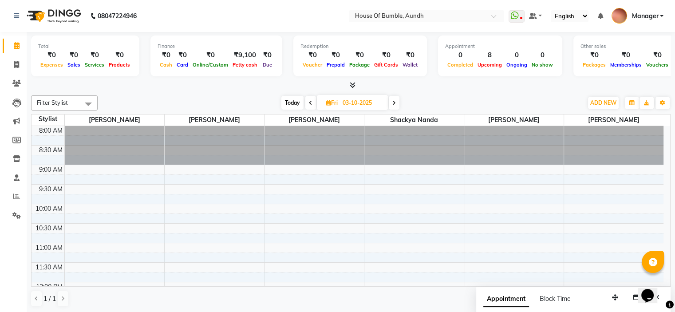
click at [289, 96] on span "Today" at bounding box center [293, 103] width 22 height 14
type input "02-10-2025"
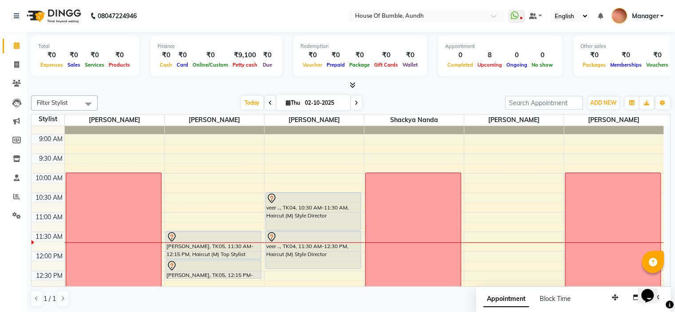
scroll to position [28, 0]
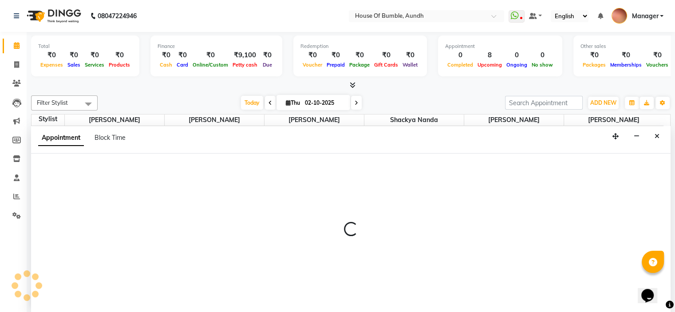
select select "8141"
select select "750"
select select "tentative"
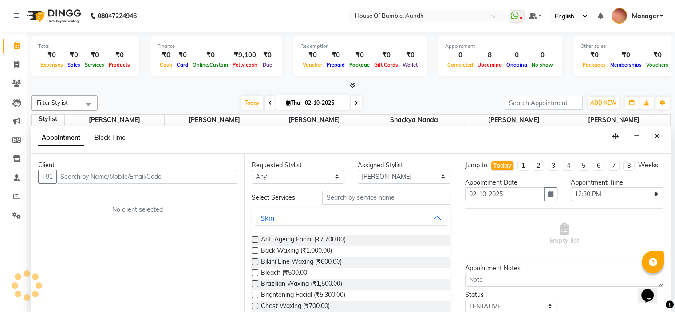
scroll to position [0, 0]
click at [658, 139] on button "Close" at bounding box center [657, 137] width 13 height 14
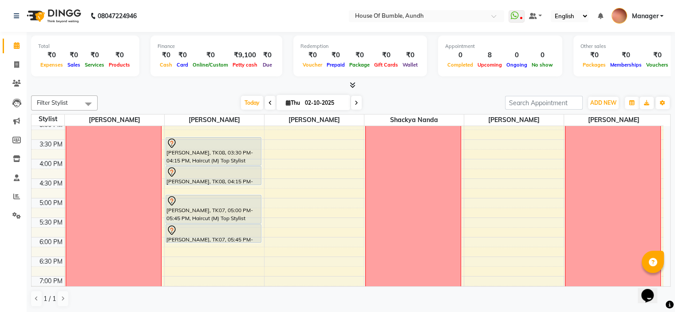
scroll to position [294, 0]
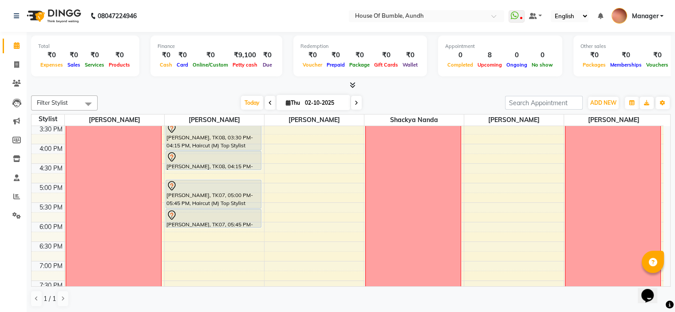
click at [508, 207] on div "8:00 AM 8:30 AM 9:00 AM 9:30 AM 10:00 AM 10:30 AM 11:00 AM 11:30 AM 12:00 PM 12…" at bounding box center [348, 86] width 632 height 508
select select "7792"
select select "tentative"
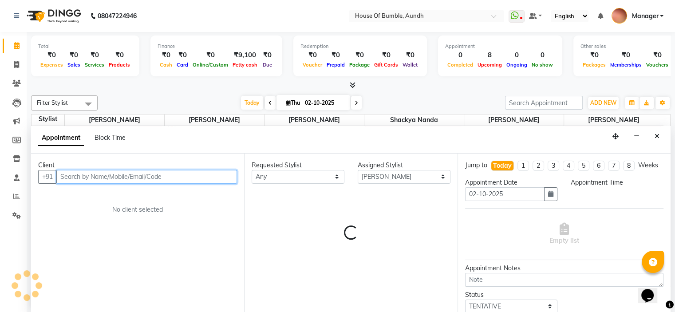
select select "1050"
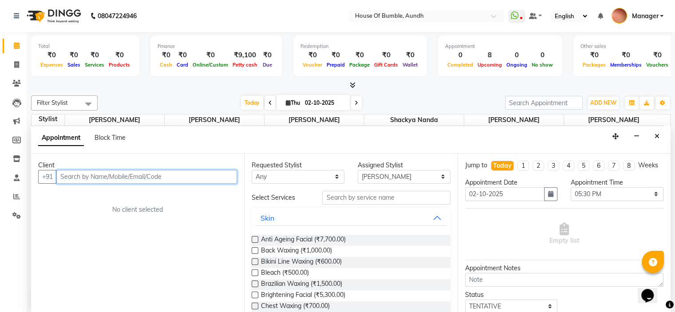
click at [190, 176] on input "text" at bounding box center [146, 177] width 181 height 14
type input "9"
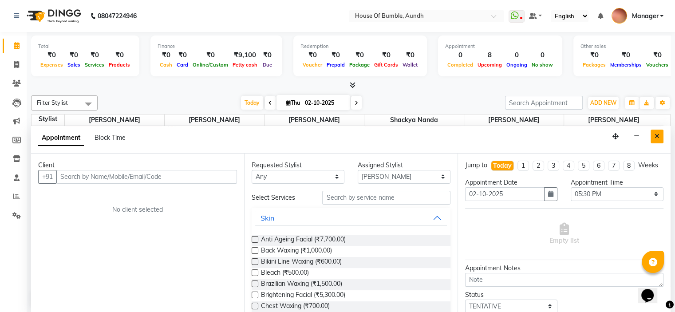
click at [660, 135] on button "Close" at bounding box center [657, 137] width 13 height 14
